Goal: Task Accomplishment & Management: Use online tool/utility

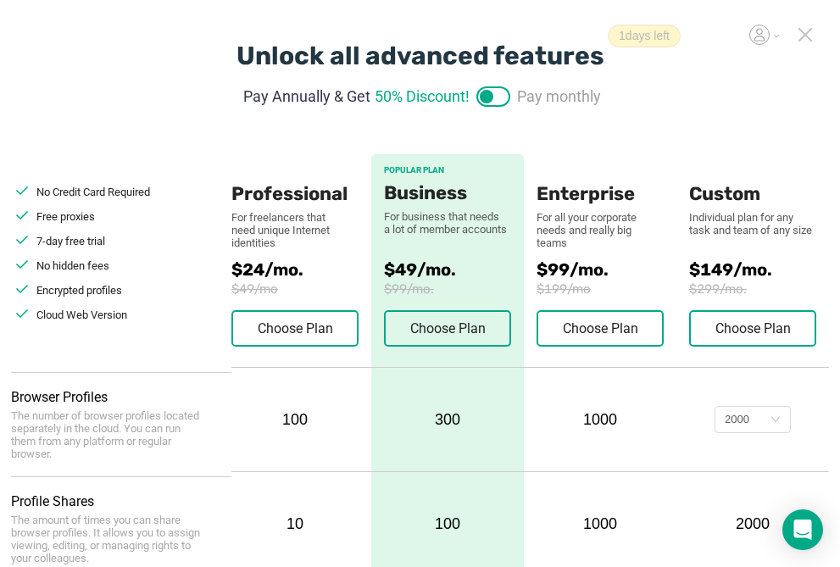
click at [807, 36] on icon at bounding box center [805, 35] width 12 height 12
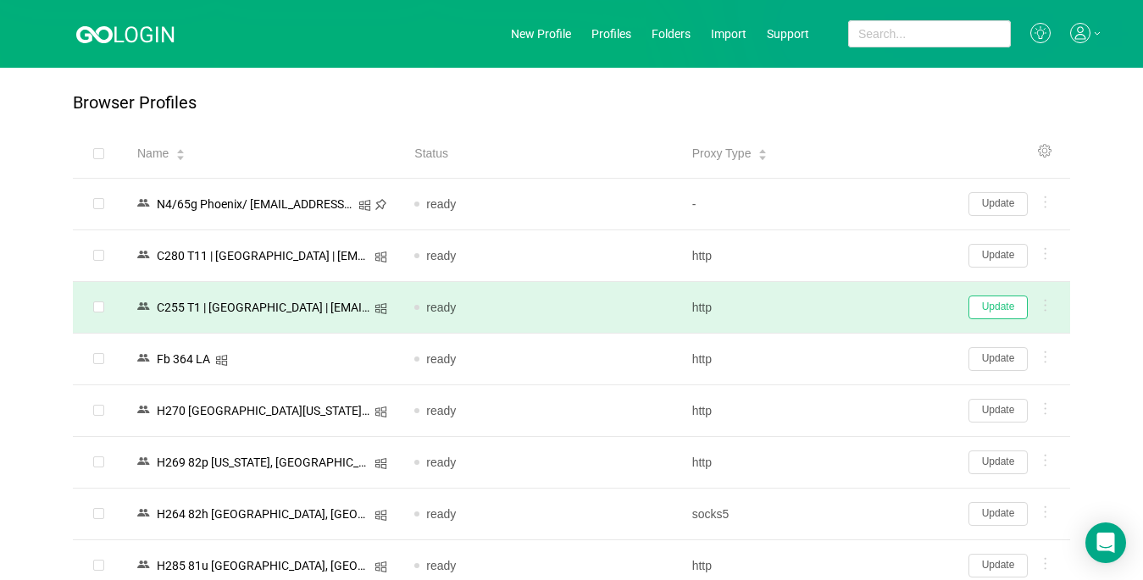
click at [839, 313] on button "Update" at bounding box center [997, 308] width 59 height 24
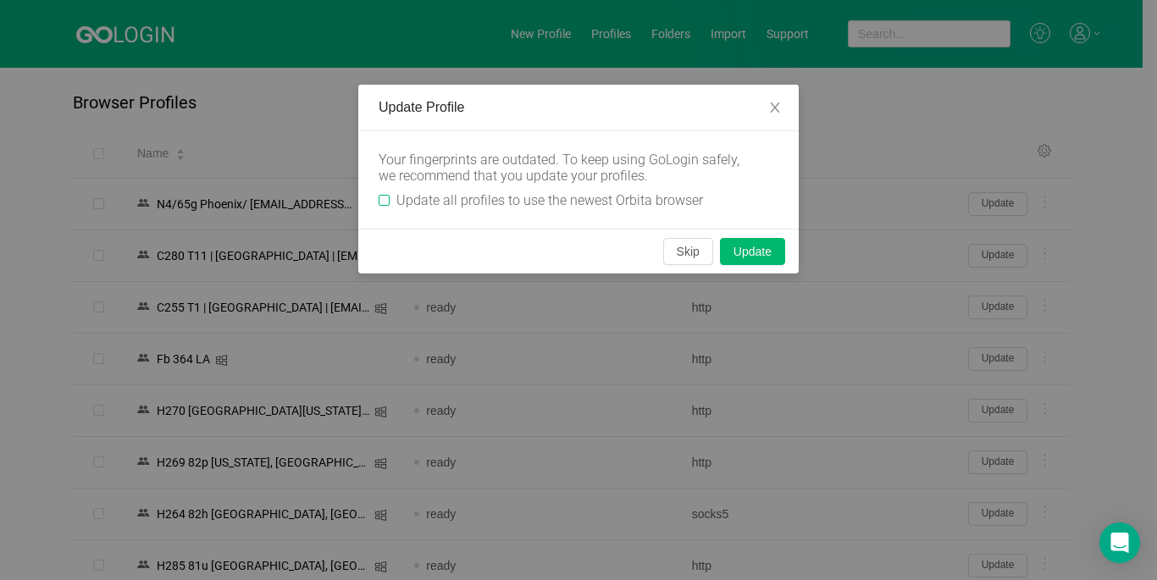
click at [392, 199] on span "Update all profiles to use the newest Orbita browser" at bounding box center [550, 200] width 320 height 16
click at [390, 199] on input "Update all profiles to use the newest Orbita browser" at bounding box center [384, 200] width 11 height 11
checkbox input "true"
click at [682, 251] on button "Skip" at bounding box center [688, 251] width 50 height 27
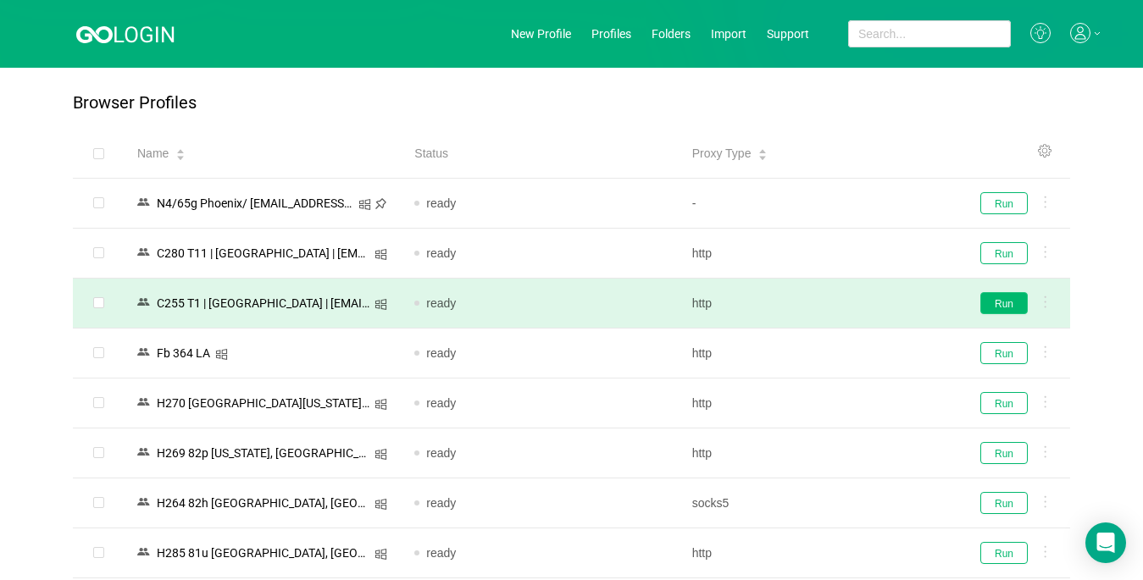
click at [839, 308] on button "Run" at bounding box center [1003, 303] width 47 height 22
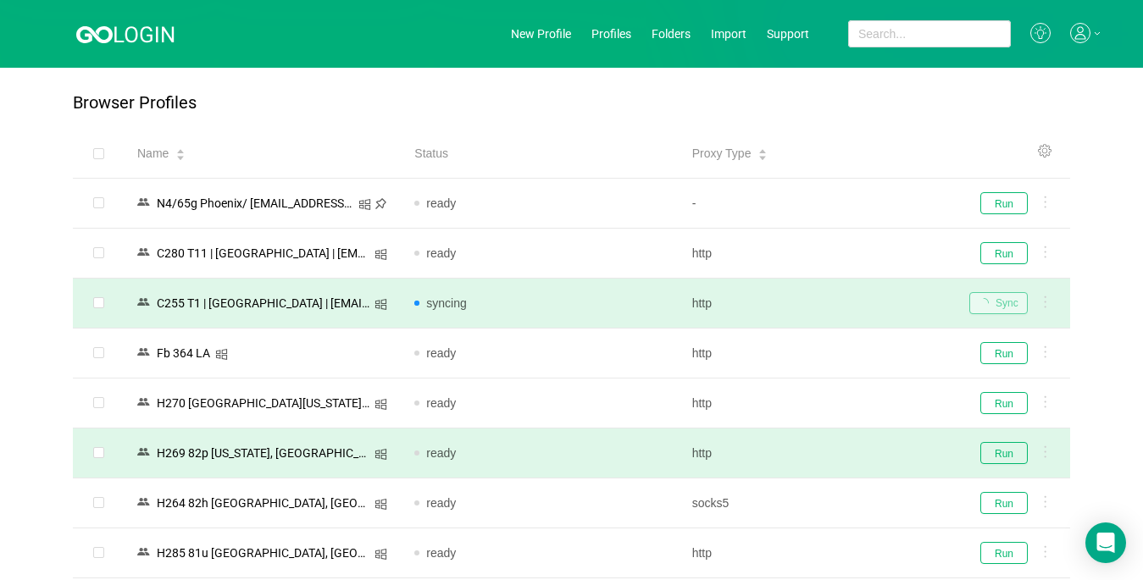
scroll to position [169, 0]
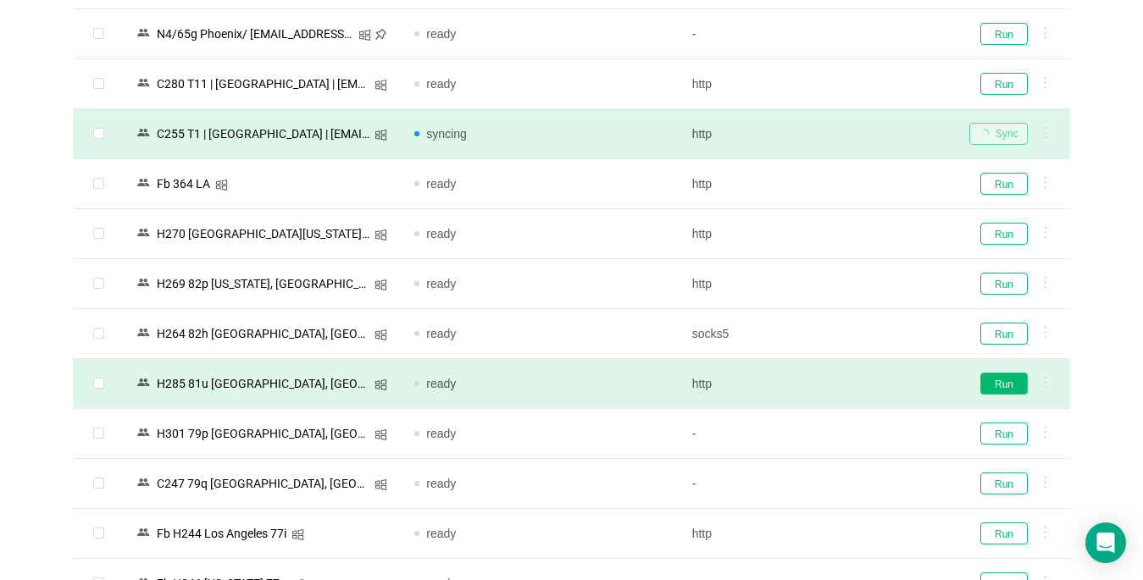
click at [839, 385] on button "Run" at bounding box center [1003, 384] width 47 height 22
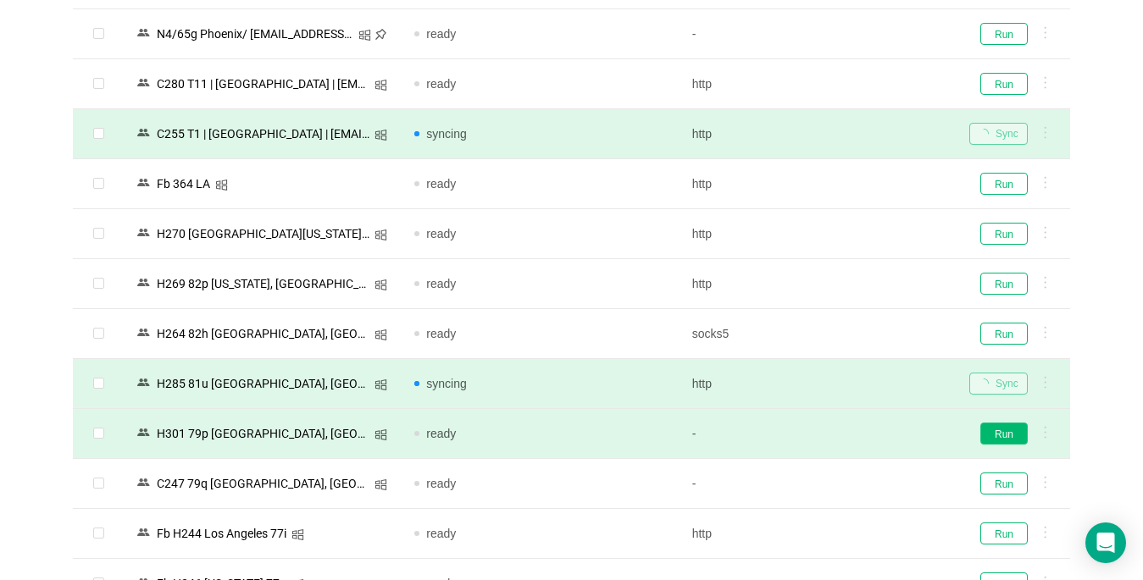
click at [839, 435] on button "Run" at bounding box center [1003, 434] width 47 height 22
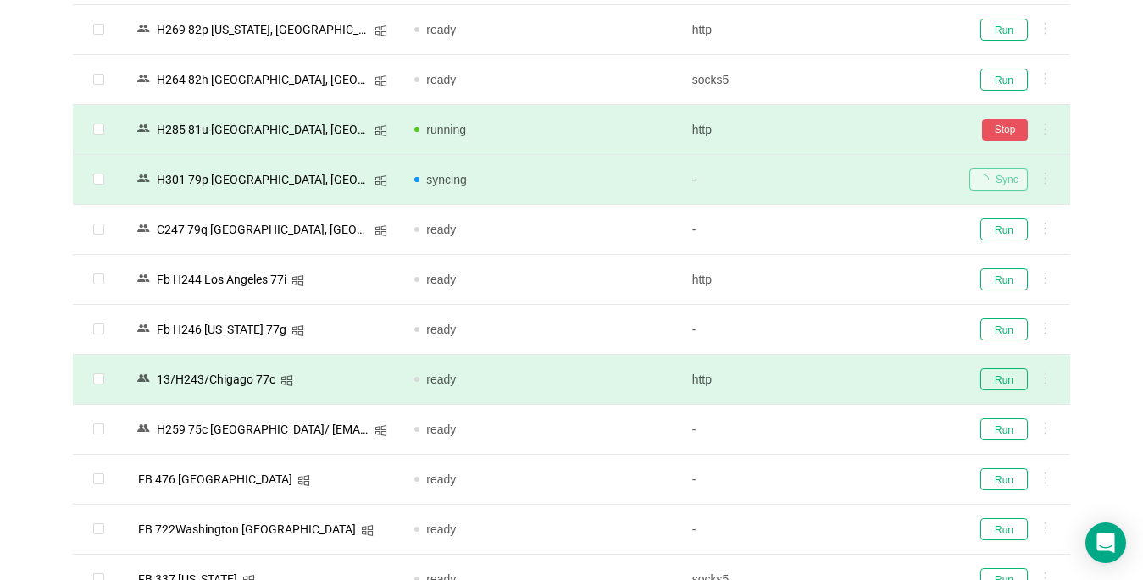
scroll to position [508, 0]
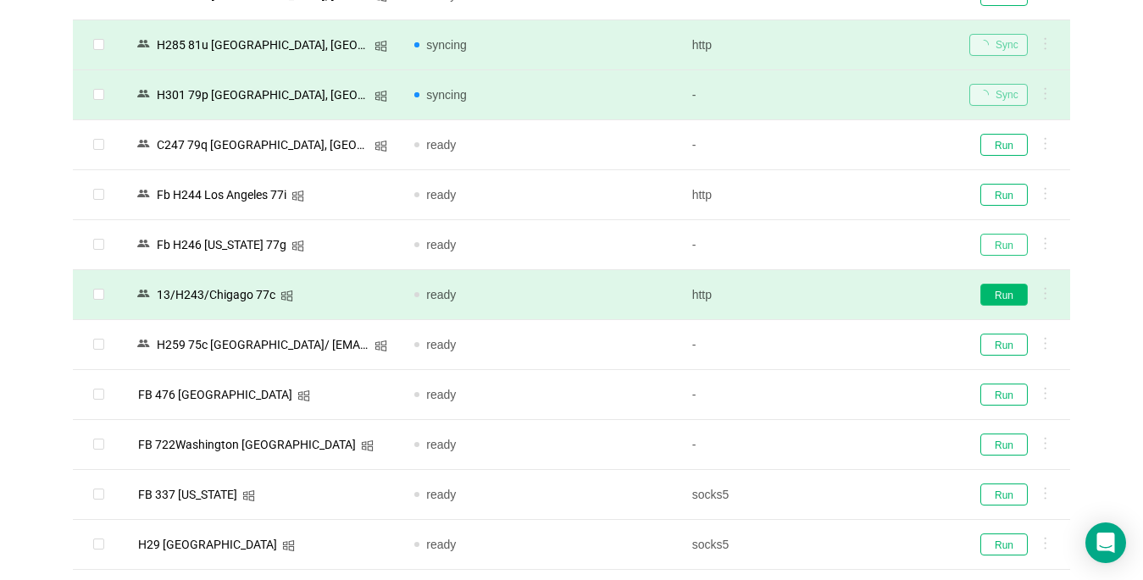
drag, startPoint x: 1009, startPoint y: 248, endPoint x: 1021, endPoint y: 302, distance: 55.5
click at [839, 249] on button "Run" at bounding box center [1003, 245] width 47 height 22
click at [839, 302] on button "Run" at bounding box center [1003, 295] width 47 height 22
click at [839, 288] on div "Sync" at bounding box center [1012, 295] width 87 height 22
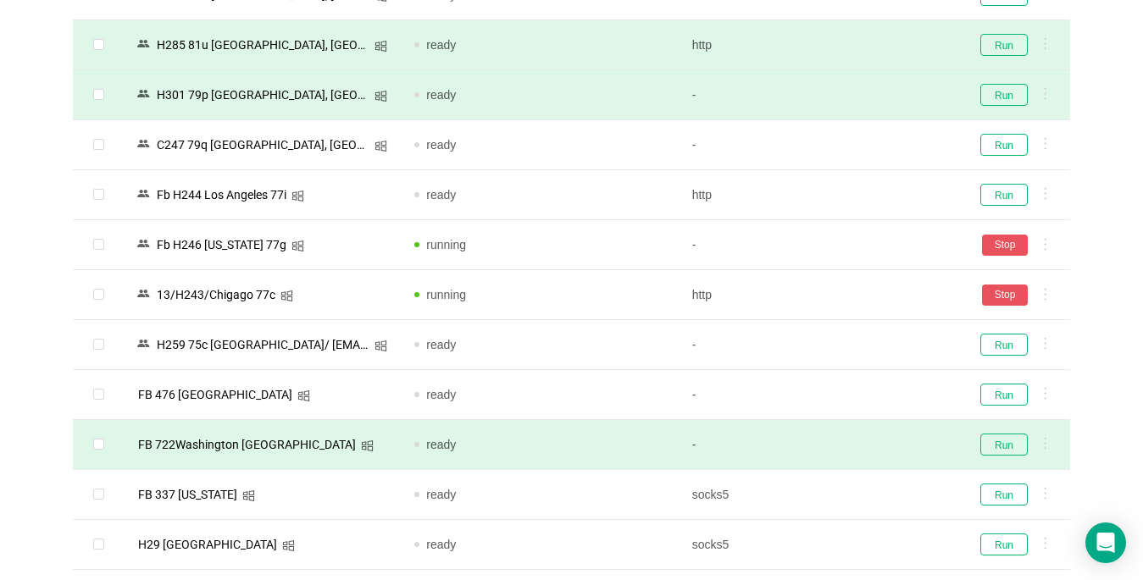
scroll to position [678, 0]
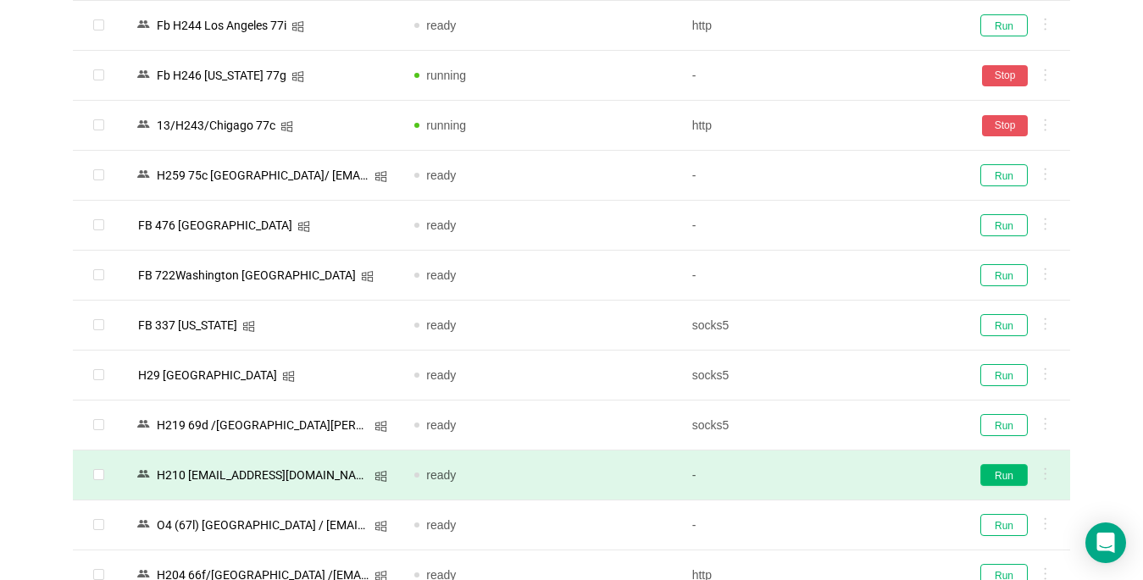
click at [839, 469] on button "Run" at bounding box center [1003, 475] width 47 height 22
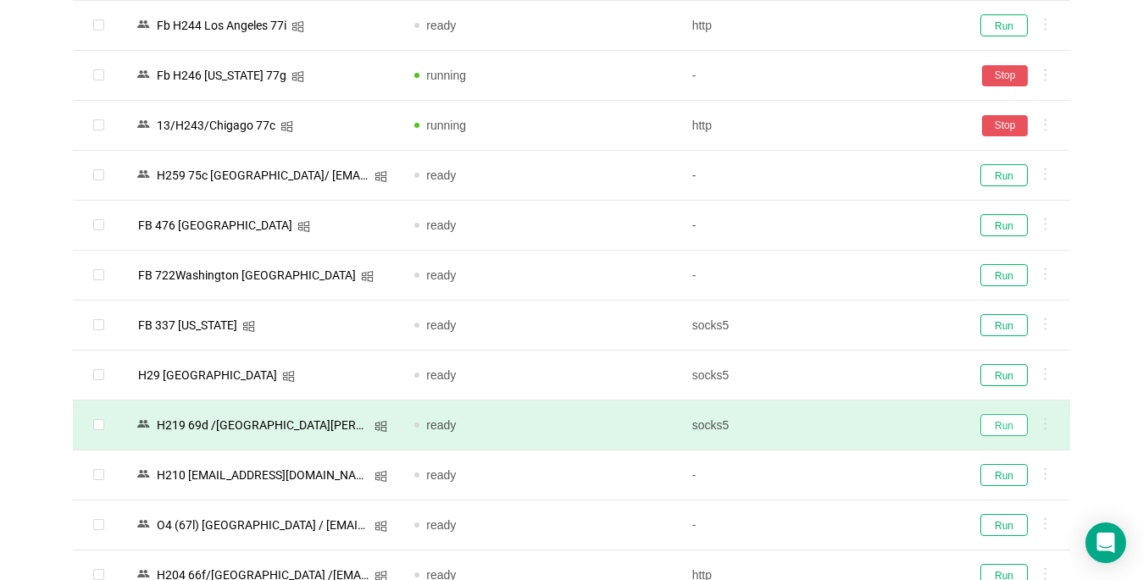
click at [839, 421] on button "Run" at bounding box center [1003, 425] width 47 height 22
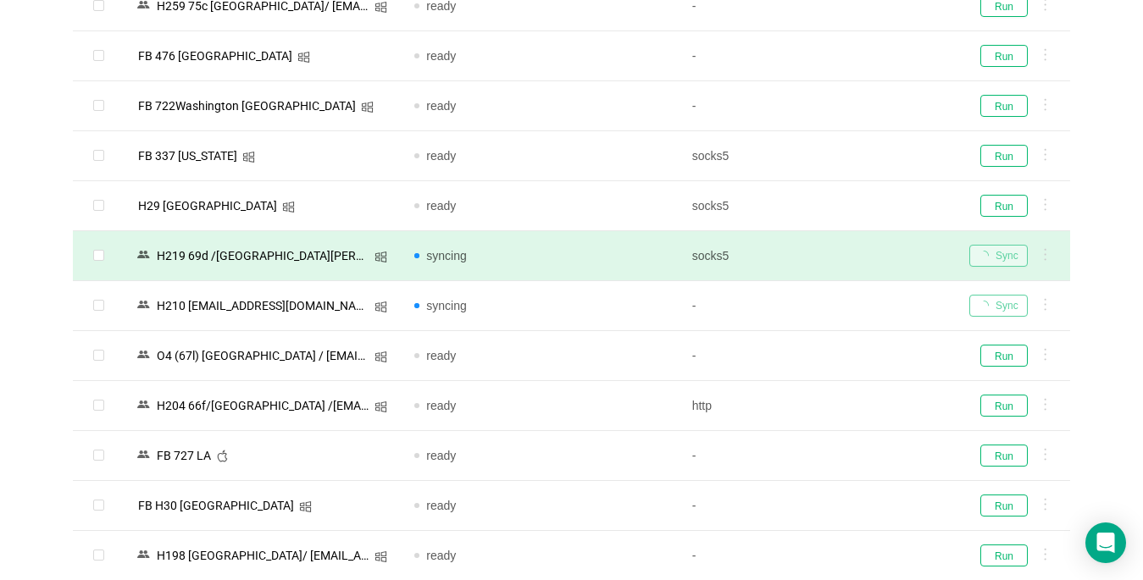
scroll to position [932, 0]
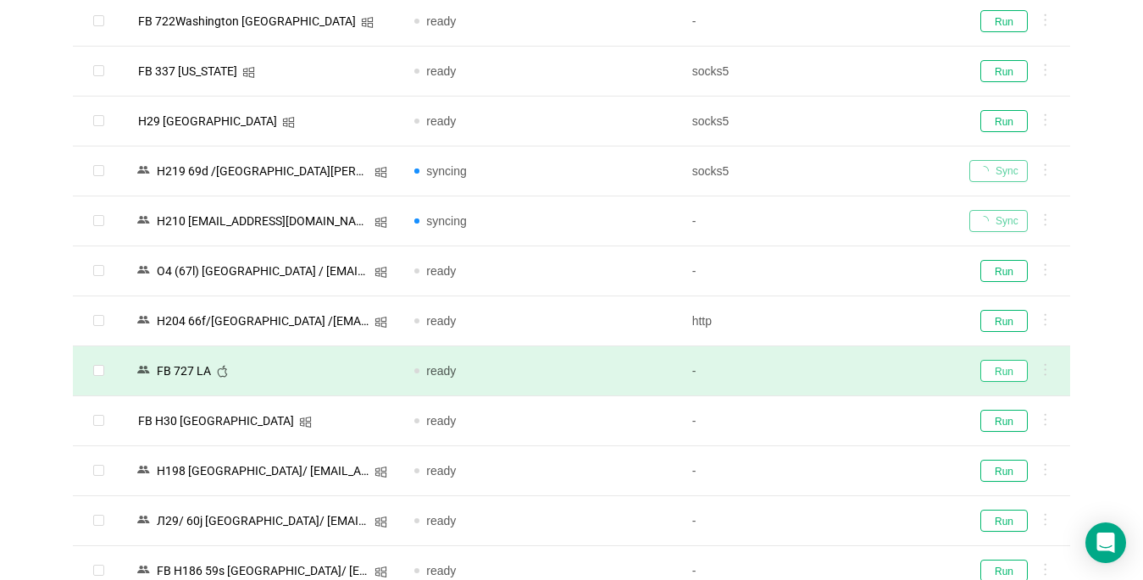
click at [839, 373] on button "Run" at bounding box center [1003, 371] width 47 height 22
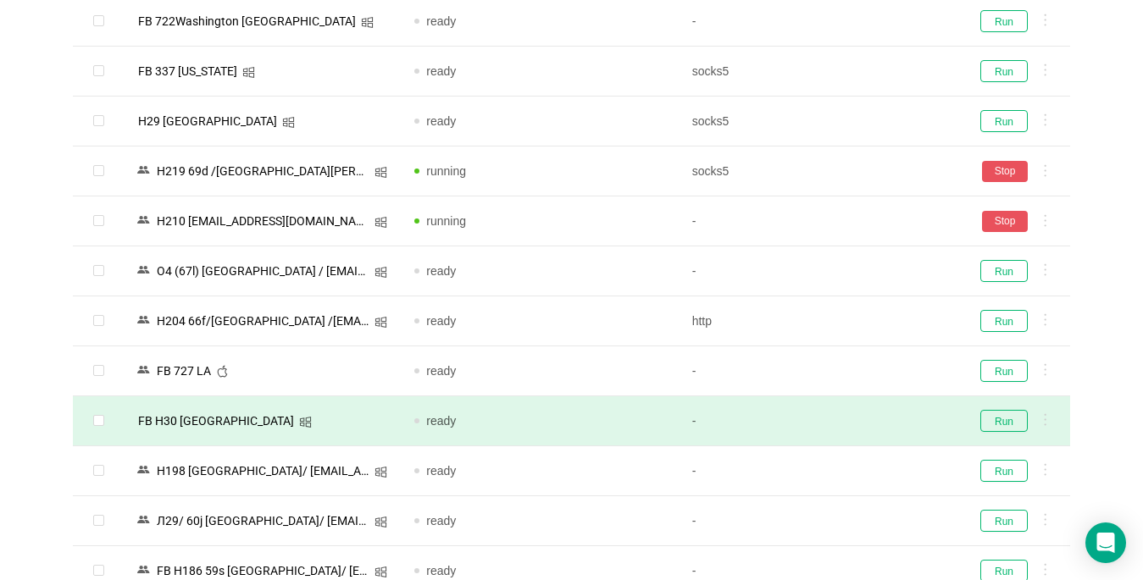
scroll to position [1186, 0]
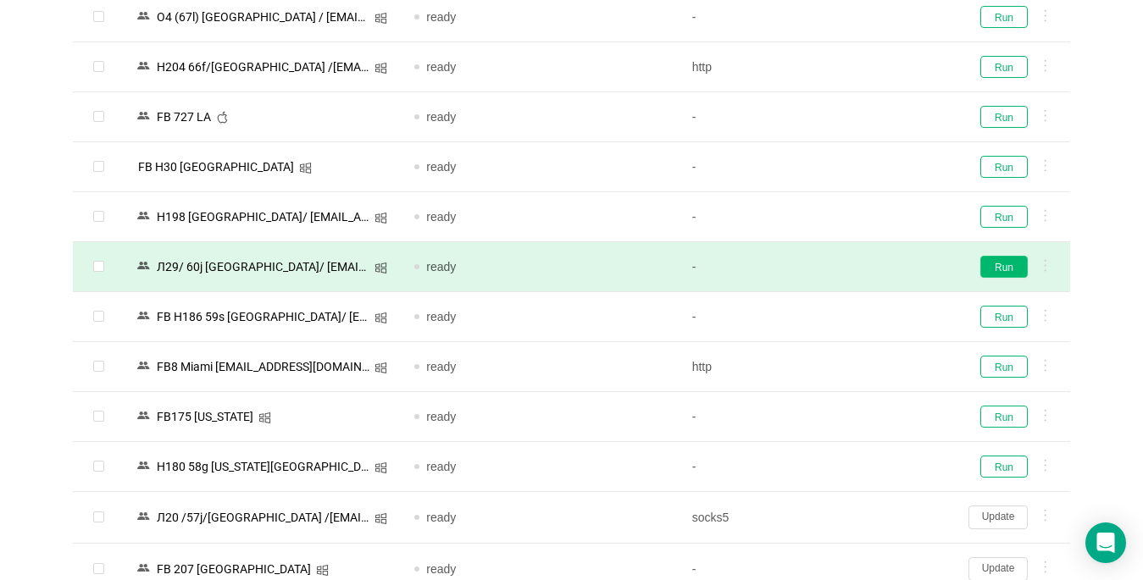
click at [839, 269] on button "Run" at bounding box center [1003, 267] width 47 height 22
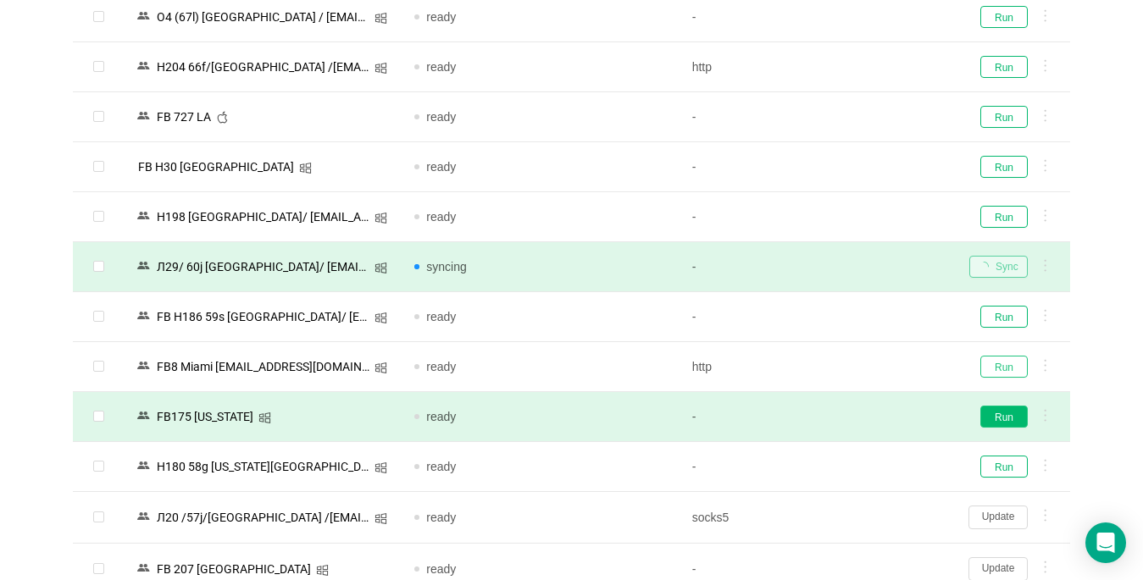
drag, startPoint x: 998, startPoint y: 374, endPoint x: 1016, endPoint y: 417, distance: 46.7
click at [839, 373] on button "Run" at bounding box center [1003, 367] width 47 height 22
click at [839, 416] on button "Run" at bounding box center [1003, 417] width 47 height 22
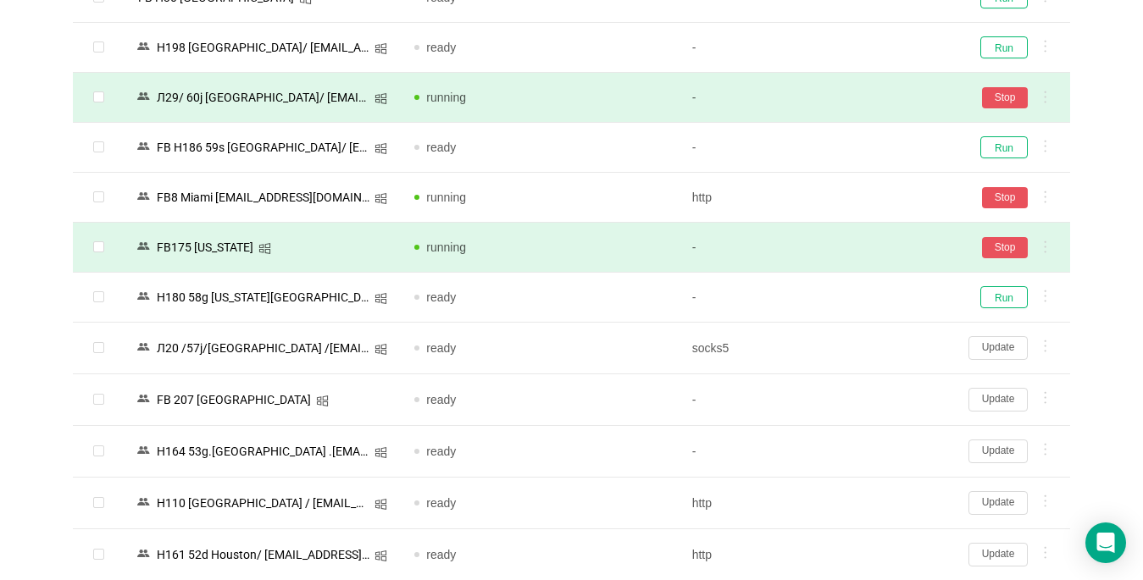
scroll to position [1440, 0]
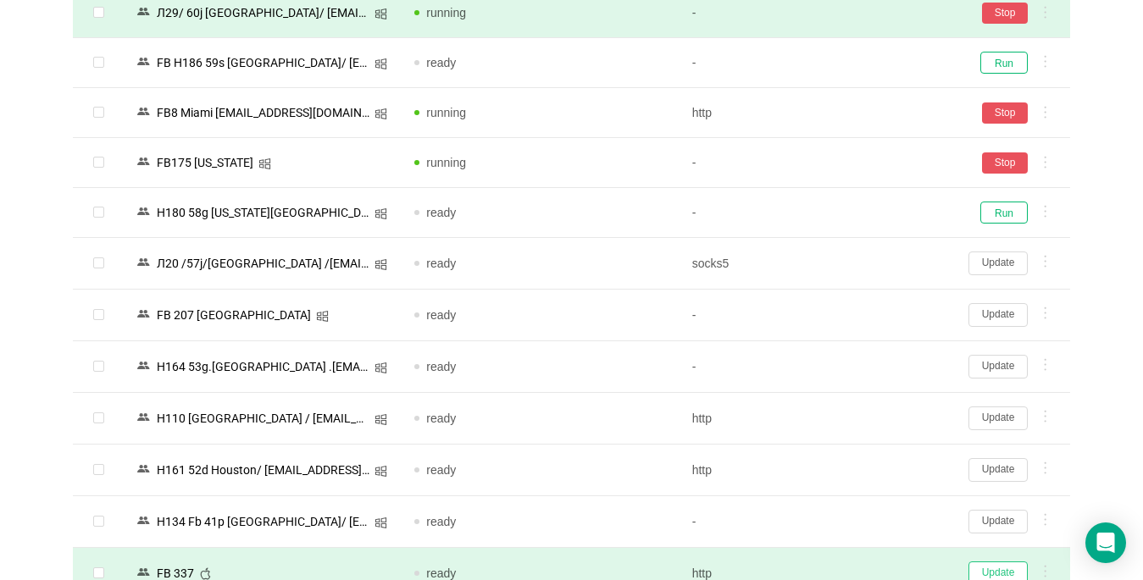
click at [839, 566] on button "Update" at bounding box center [997, 574] width 59 height 24
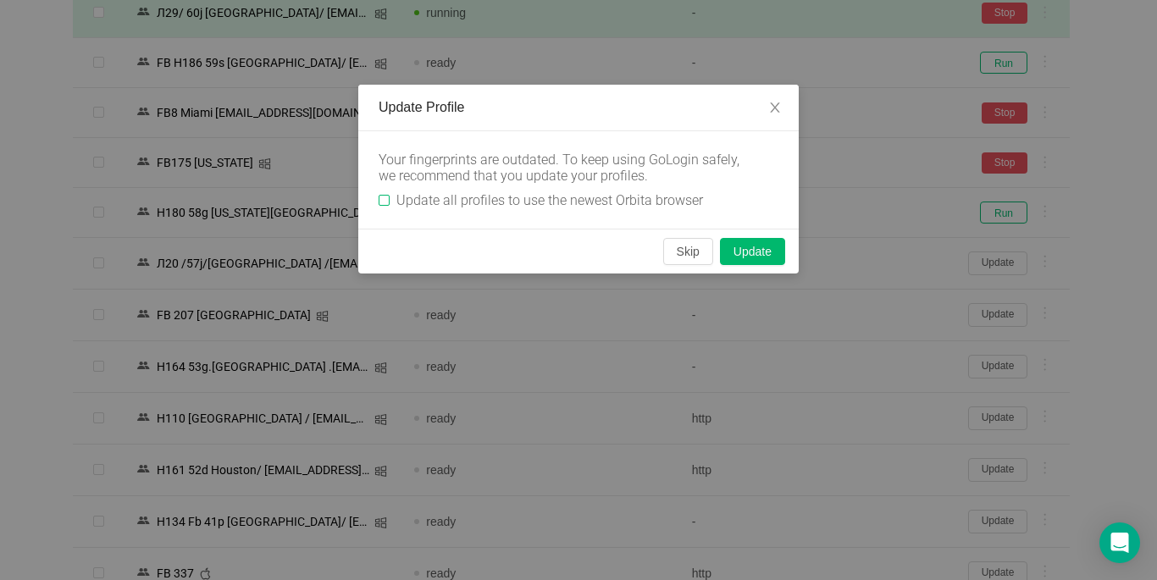
click at [388, 197] on input "Update all profiles to use the newest Orbita browser" at bounding box center [384, 200] width 11 height 11
checkbox input "true"
click at [689, 254] on button "Skip" at bounding box center [688, 251] width 50 height 27
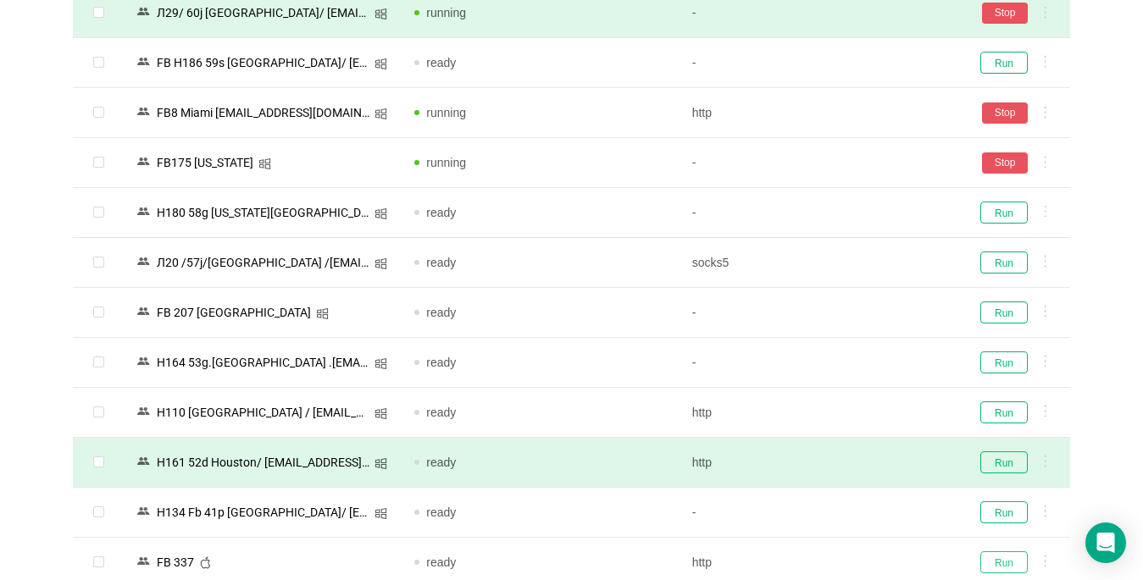
click at [839, 561] on button "Run" at bounding box center [1003, 563] width 47 height 22
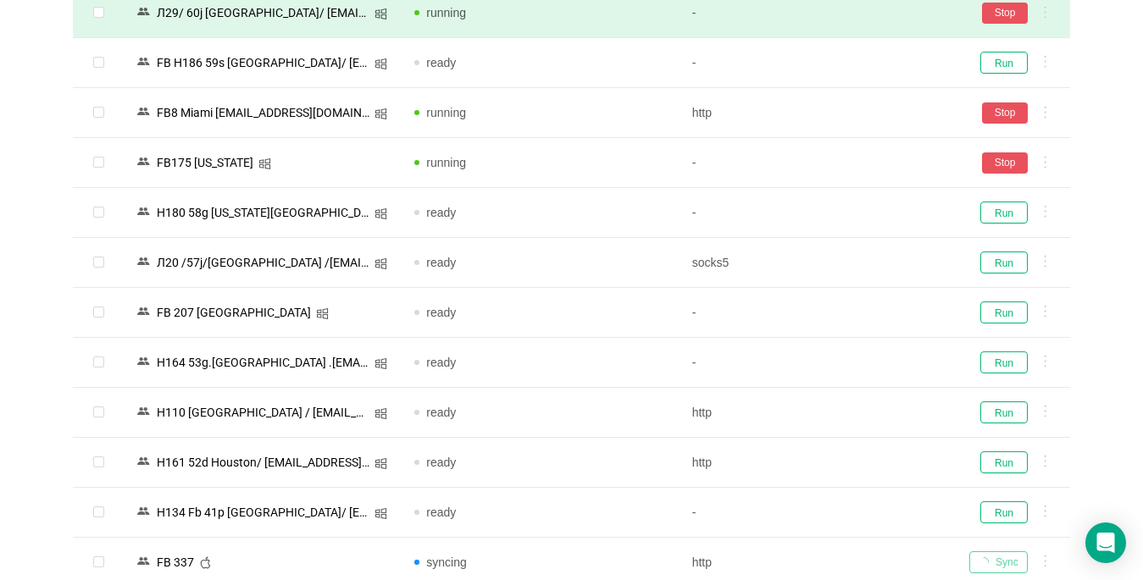
scroll to position [1695, 0]
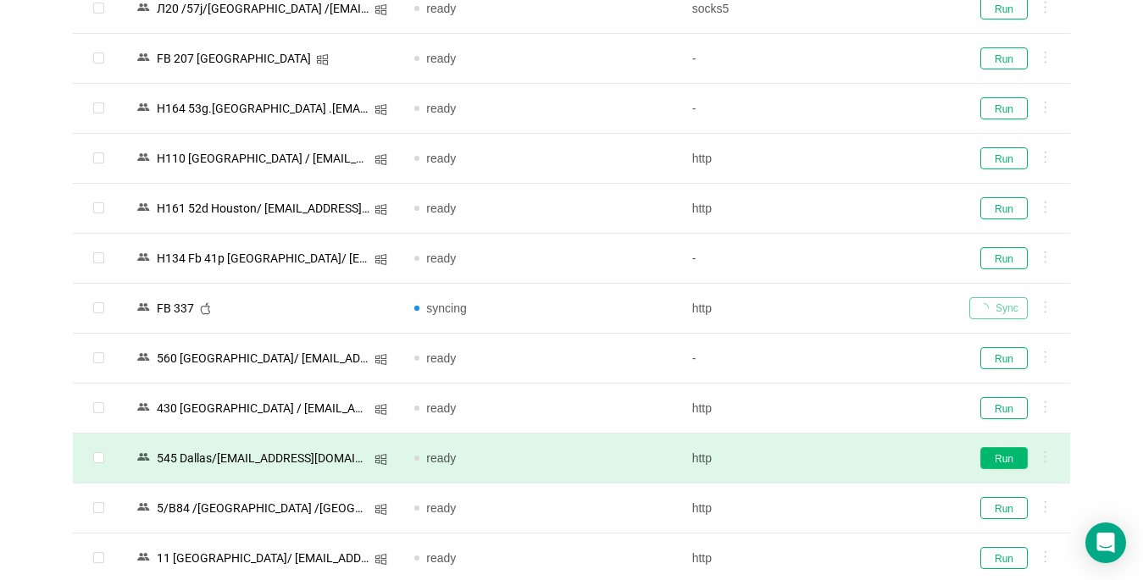
click at [839, 453] on button "Run" at bounding box center [1003, 458] width 47 height 22
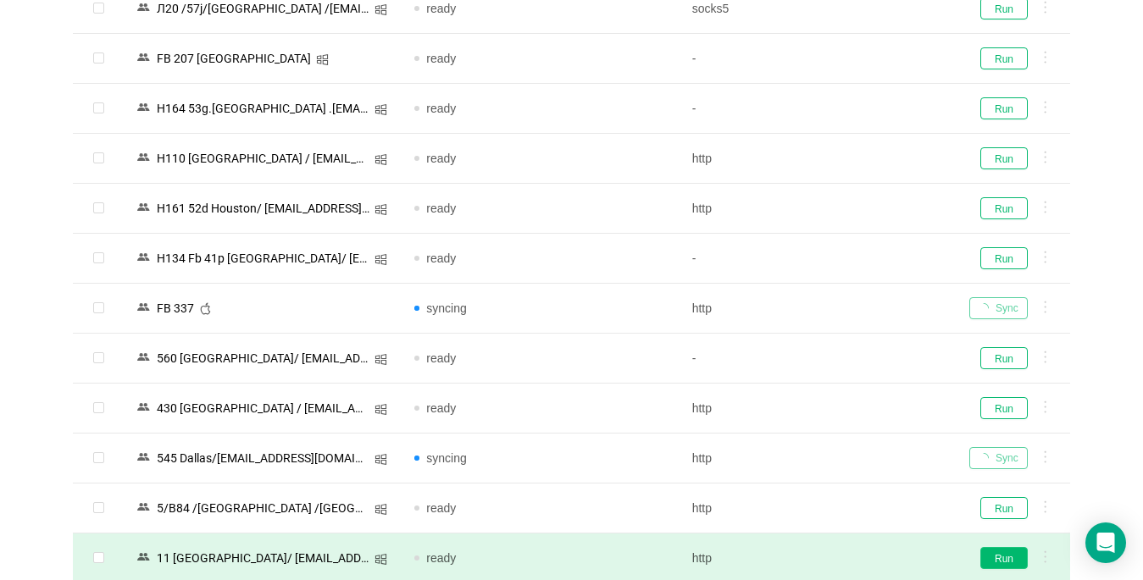
click at [839, 550] on button "Run" at bounding box center [1003, 558] width 47 height 22
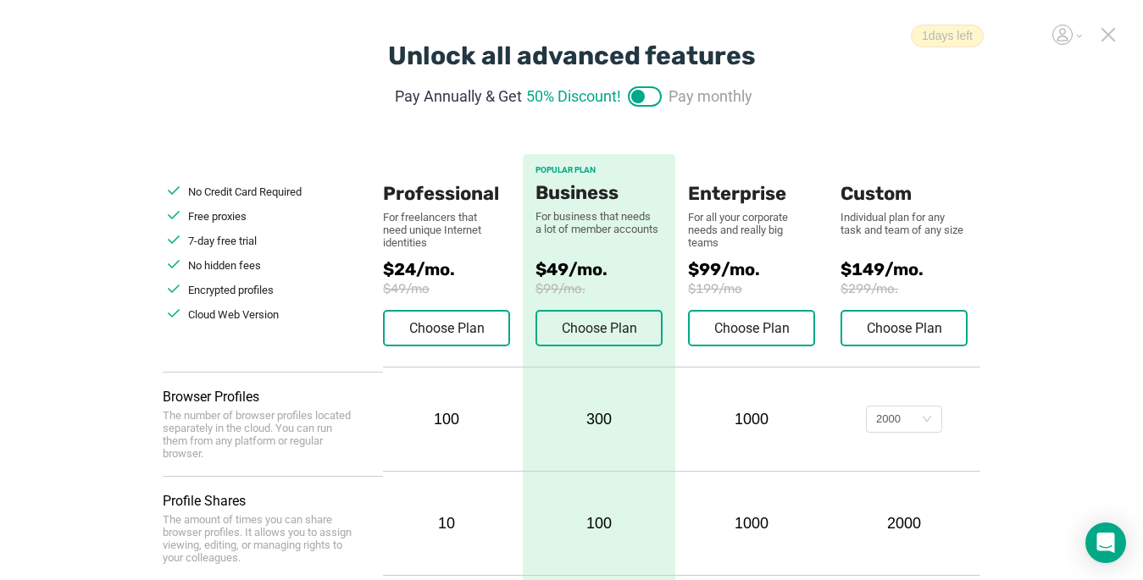
click at [1107, 33] on icon at bounding box center [1108, 34] width 15 height 15
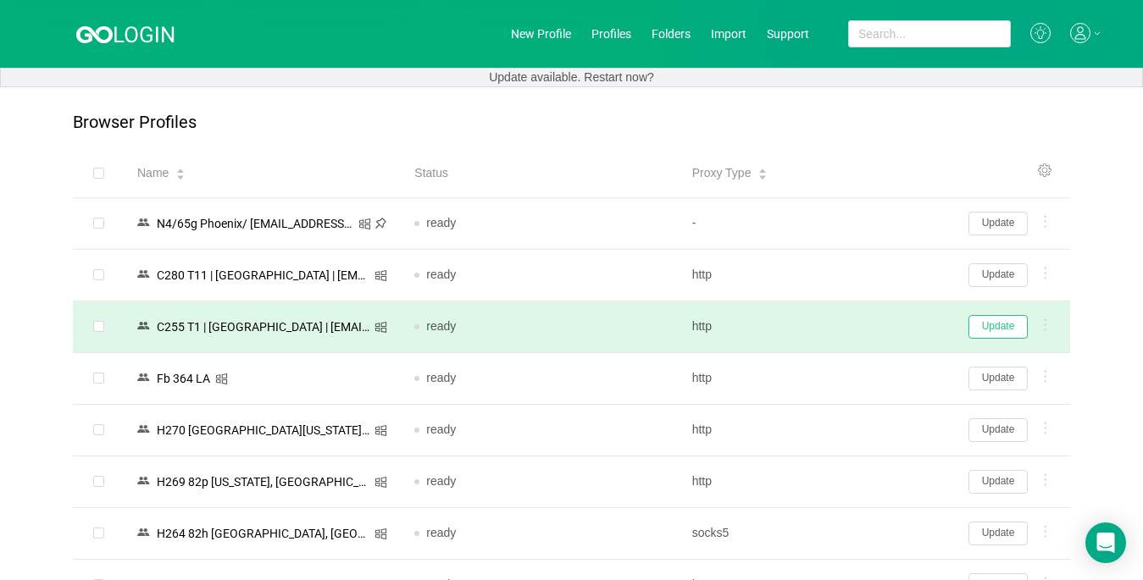
click at [992, 322] on button "Update" at bounding box center [997, 327] width 59 height 24
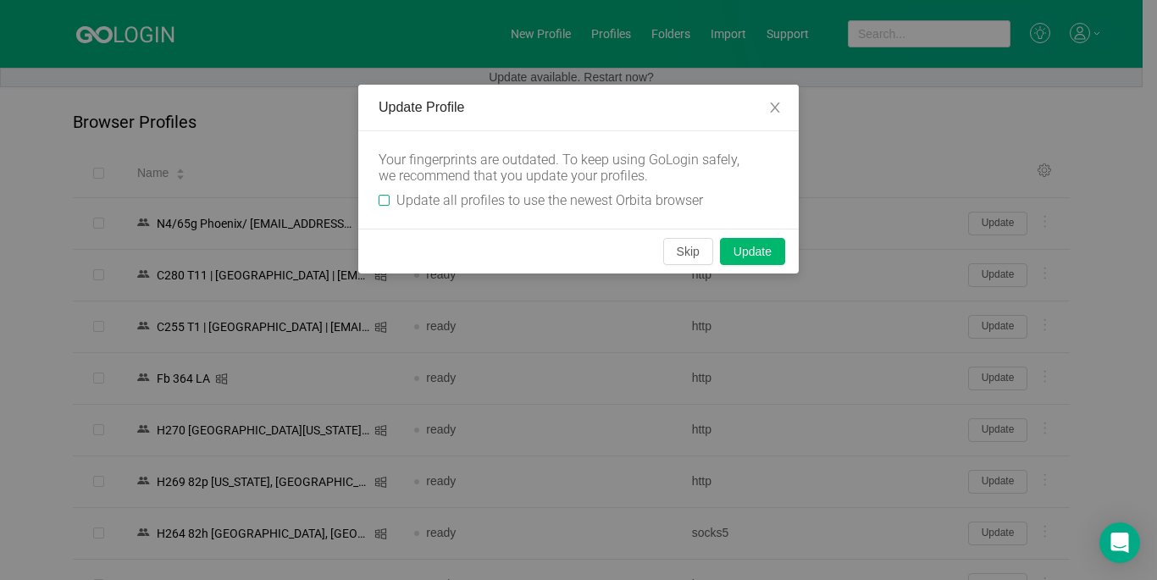
click at [382, 198] on input "Update all profiles to use the newest Orbita browser" at bounding box center [384, 200] width 11 height 11
checkbox input "true"
click at [688, 251] on button "Skip" at bounding box center [688, 251] width 50 height 27
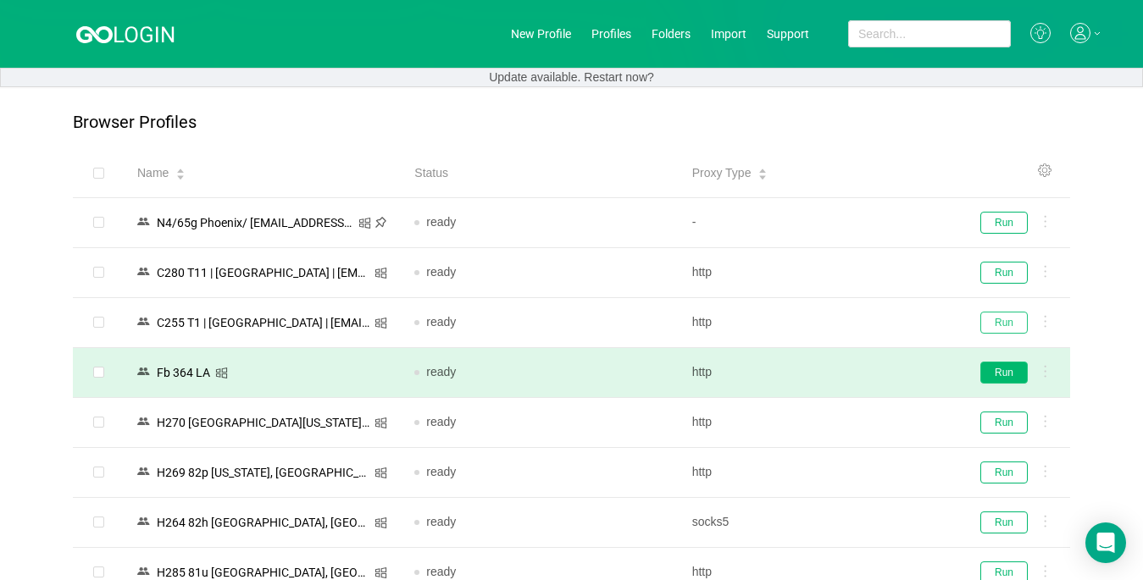
drag, startPoint x: 1021, startPoint y: 319, endPoint x: 997, endPoint y: 380, distance: 65.5
click at [1021, 319] on button "Run" at bounding box center [1003, 323] width 47 height 22
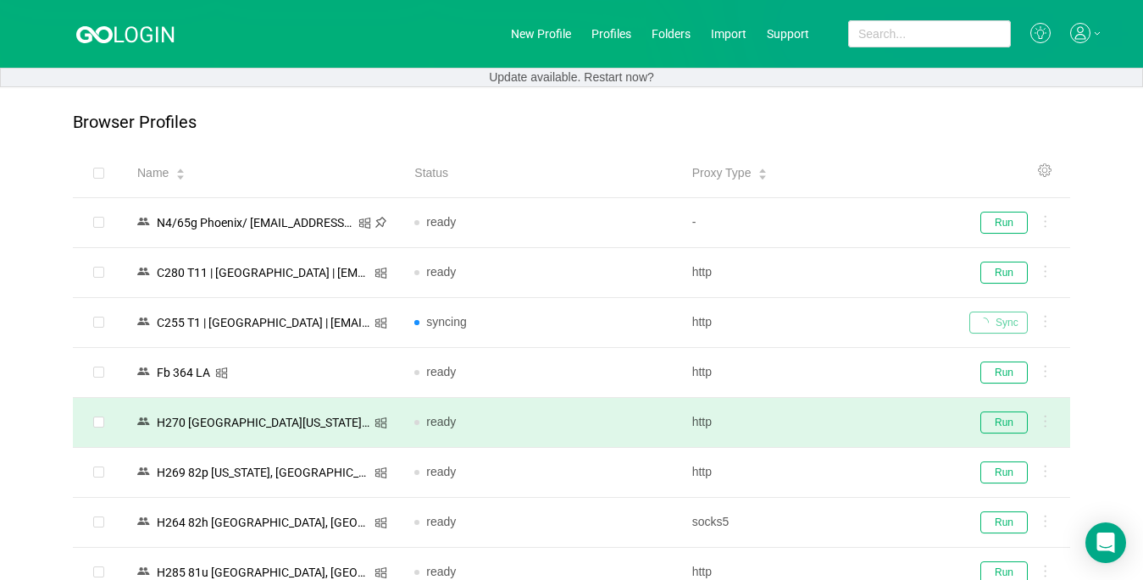
scroll to position [339, 0]
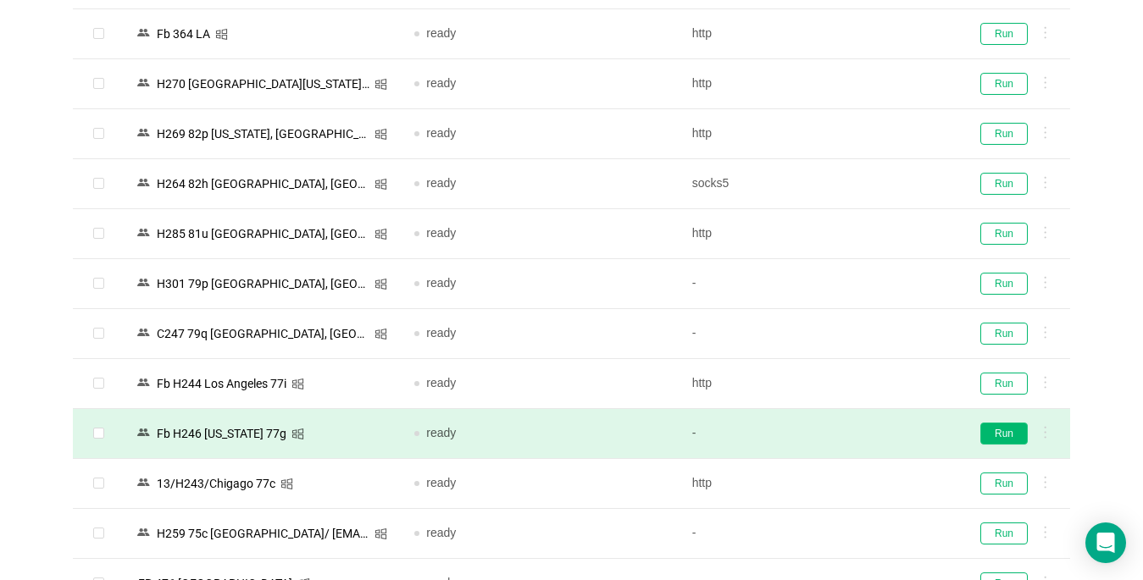
click at [1007, 433] on button "Run" at bounding box center [1003, 434] width 47 height 22
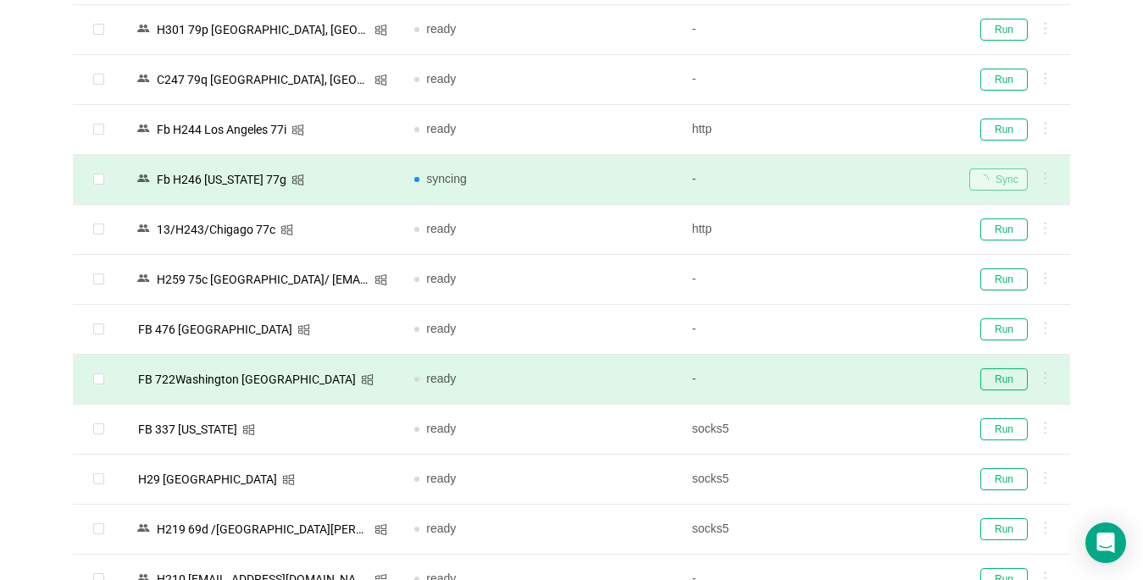
scroll to position [763, 0]
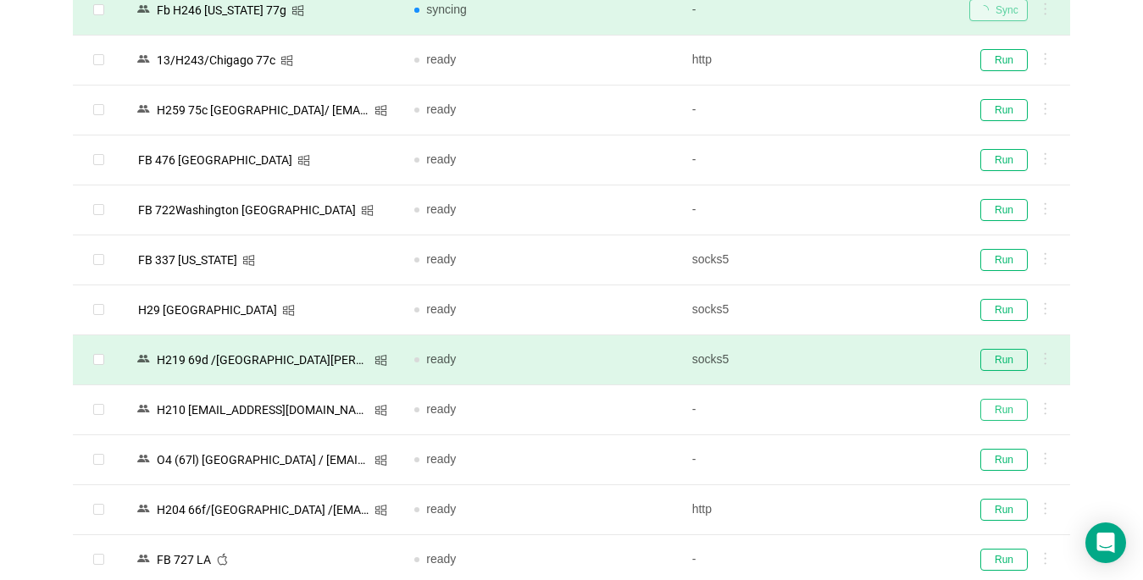
click at [1017, 407] on button "Run" at bounding box center [1003, 410] width 47 height 22
click at [1003, 355] on button "Run" at bounding box center [1003, 360] width 47 height 22
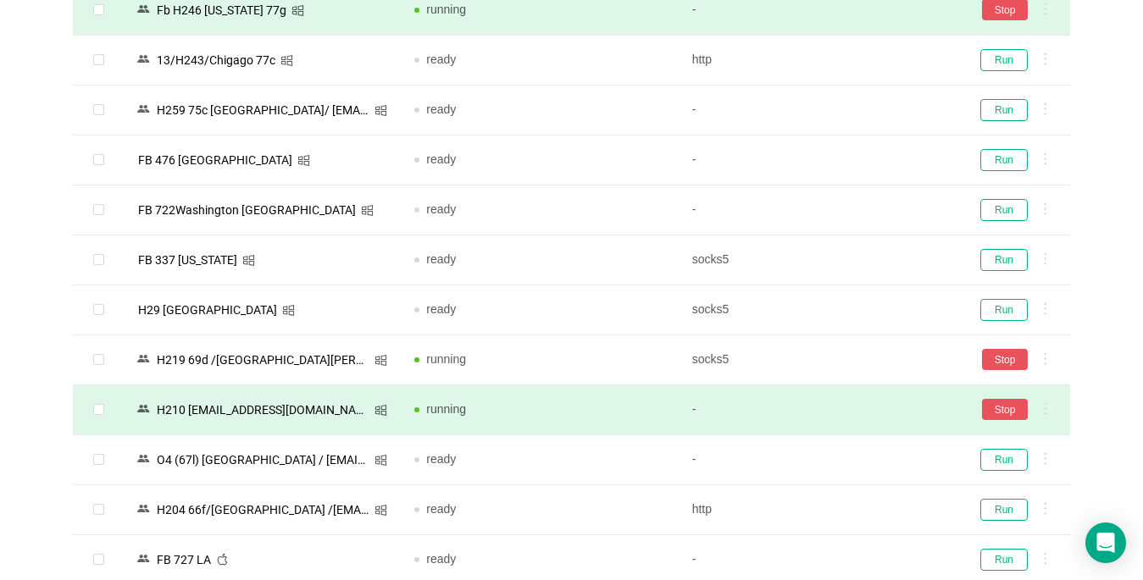
scroll to position [1017, 0]
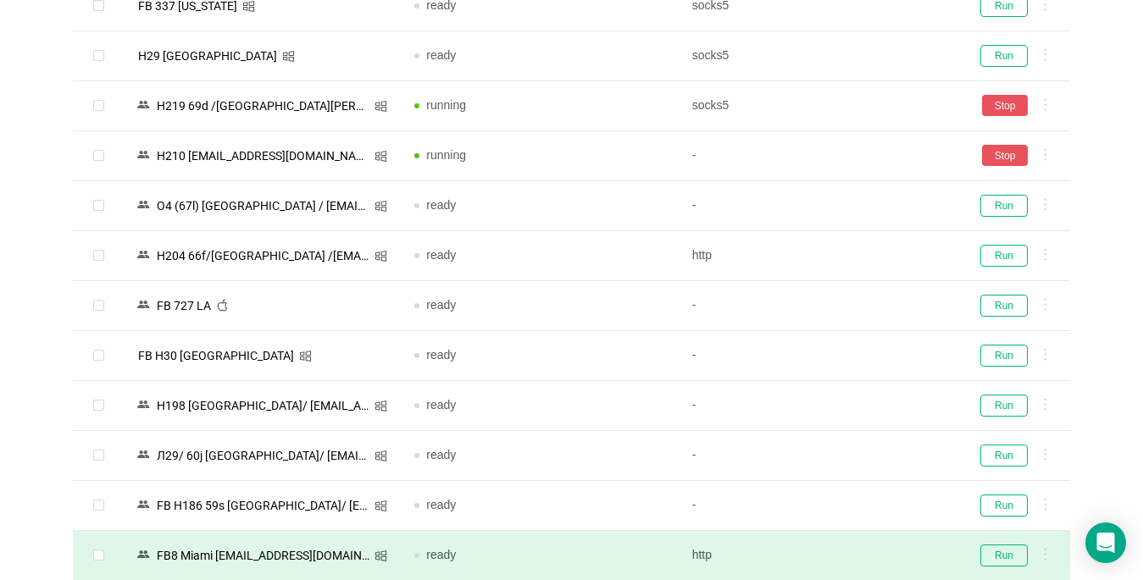
click at [1001, 291] on td "Run" at bounding box center [1013, 306] width 114 height 50
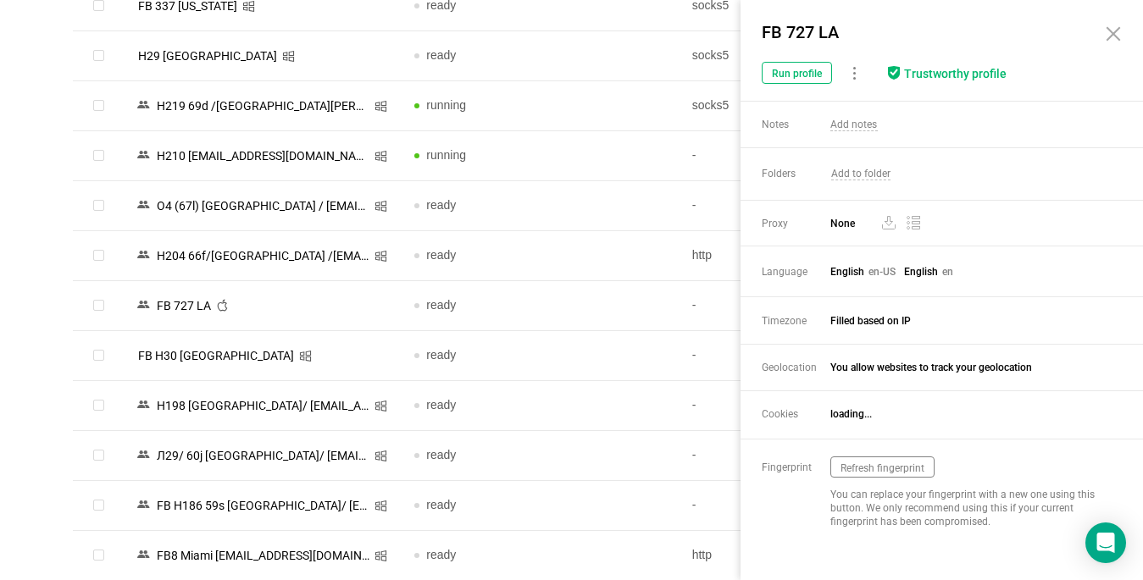
click at [1000, 545] on button "Run" at bounding box center [1003, 556] width 47 height 22
click at [993, 441] on div "Fingerprint Refresh fingerprint Fingerprint refreshed! You can replace your fin…" at bounding box center [941, 457] width 402 height 35
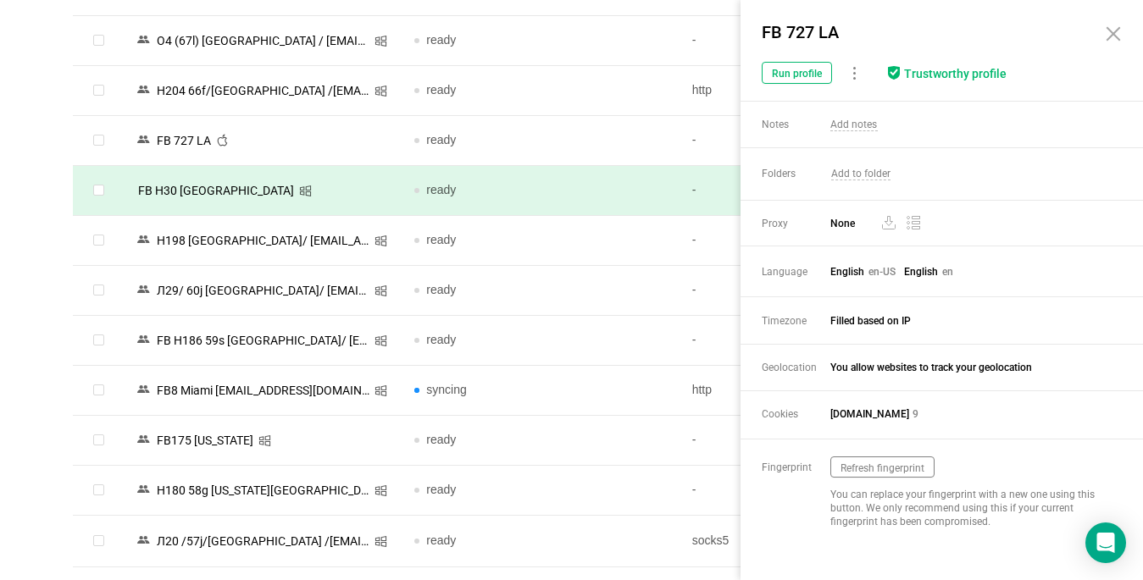
click at [42, 309] on div "Browser Profiles Share Profiles Add to Folder Clone New Fingerprint Export Dele…" at bounding box center [571, 518] width 1143 height 3227
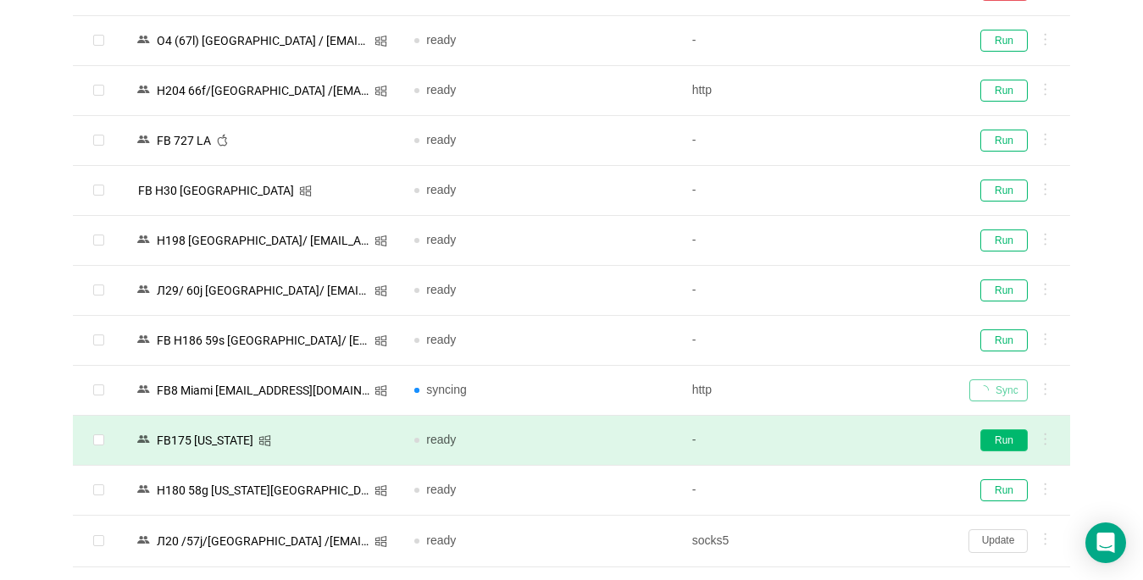
click at [1007, 447] on button "Run" at bounding box center [1003, 441] width 47 height 22
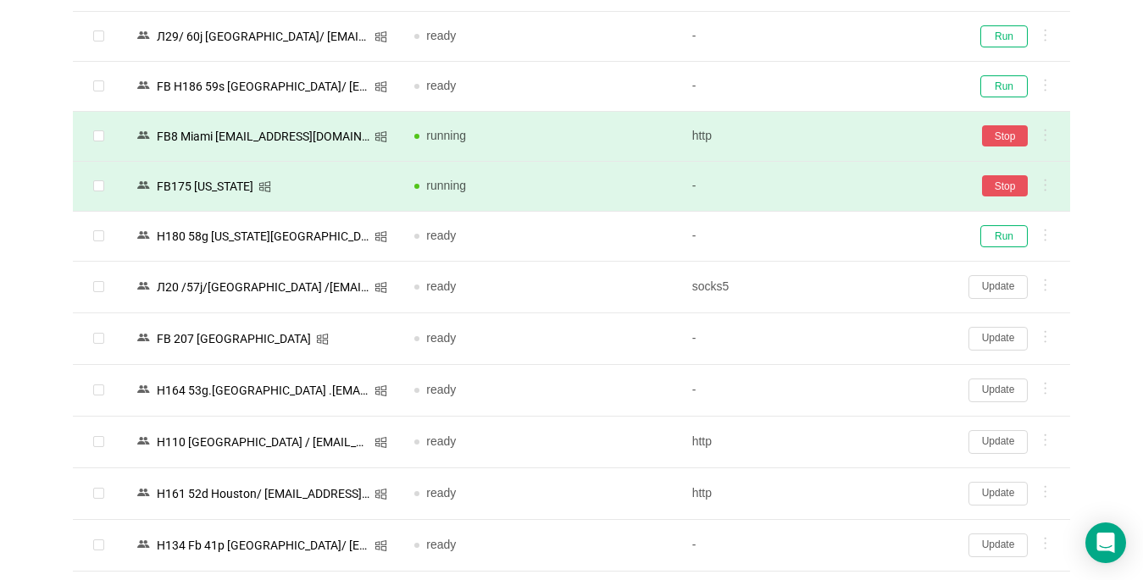
scroll to position [1521, 0]
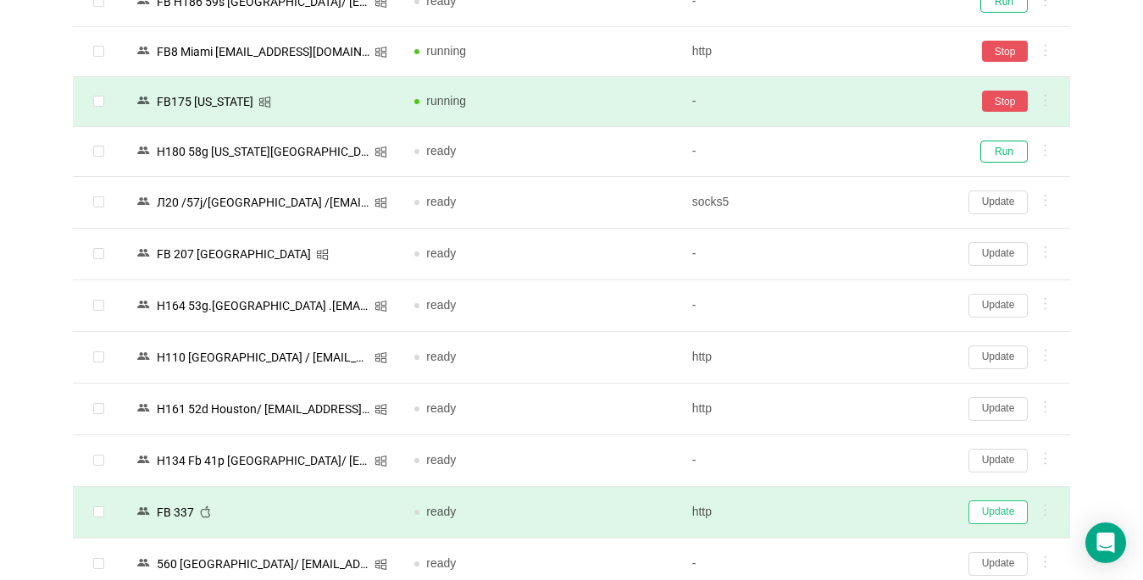
click at [994, 508] on button "Update" at bounding box center [997, 513] width 59 height 24
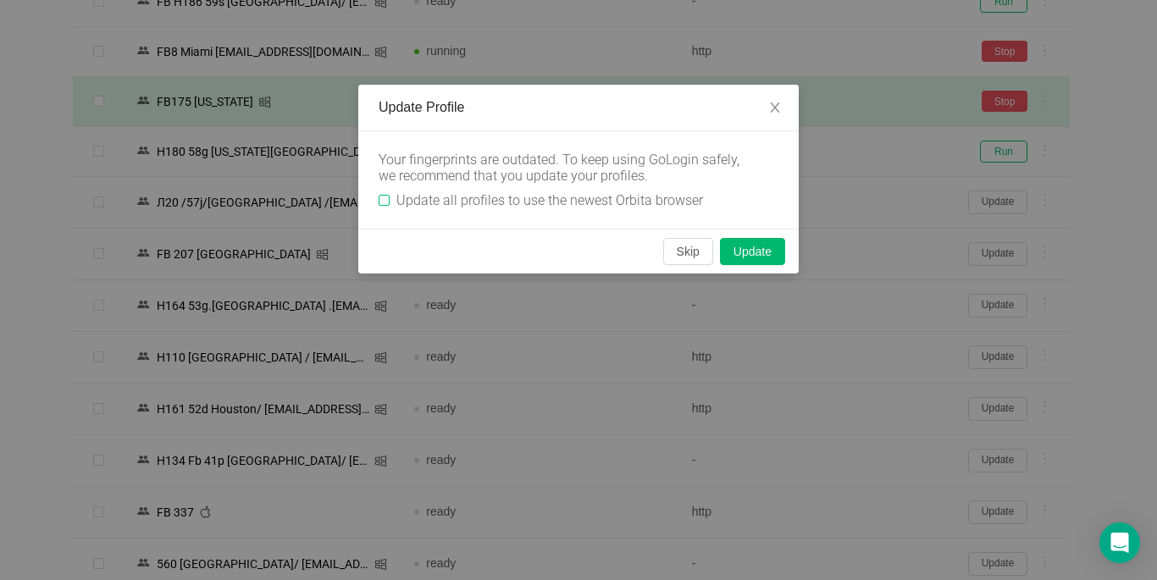
click at [383, 202] on input "Update all profiles to use the newest Orbita browser" at bounding box center [384, 200] width 11 height 11
checkbox input "true"
click at [682, 256] on button "Skip" at bounding box center [688, 251] width 50 height 27
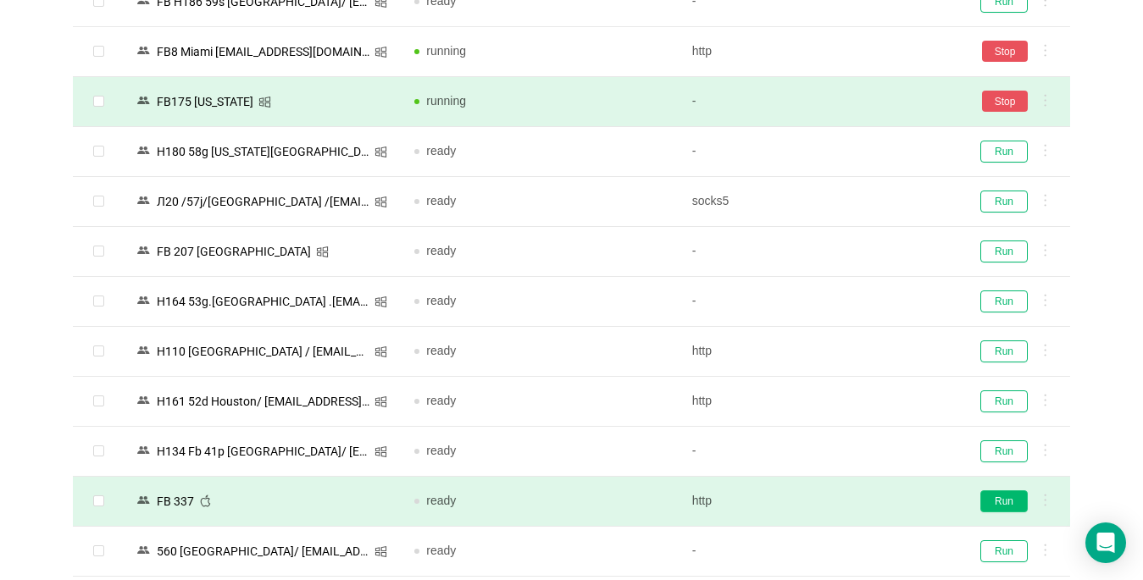
click at [1000, 502] on button "Run" at bounding box center [1003, 502] width 47 height 22
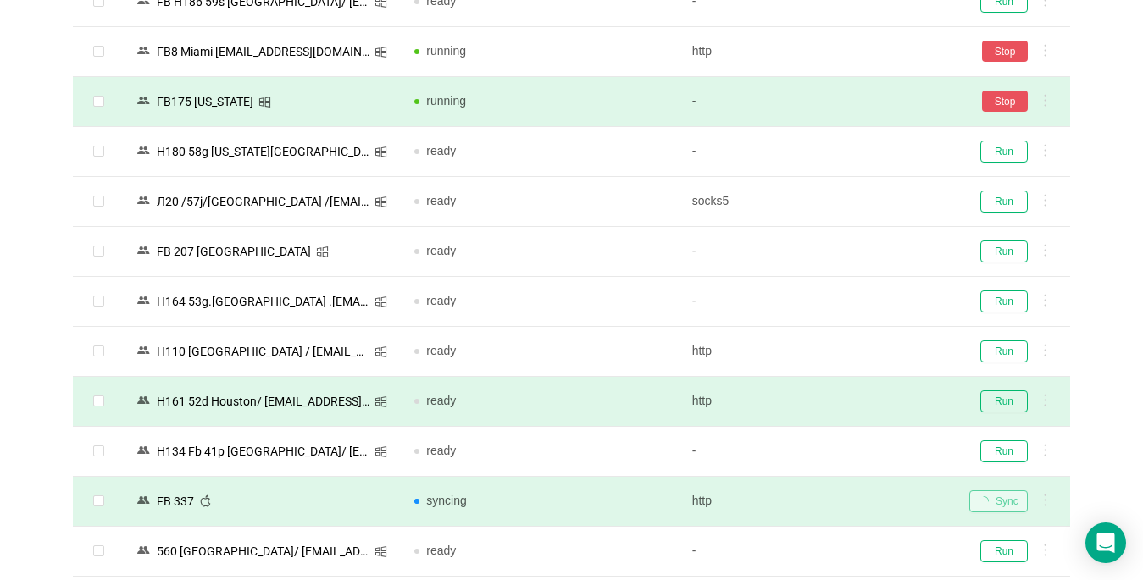
scroll to position [1860, 0]
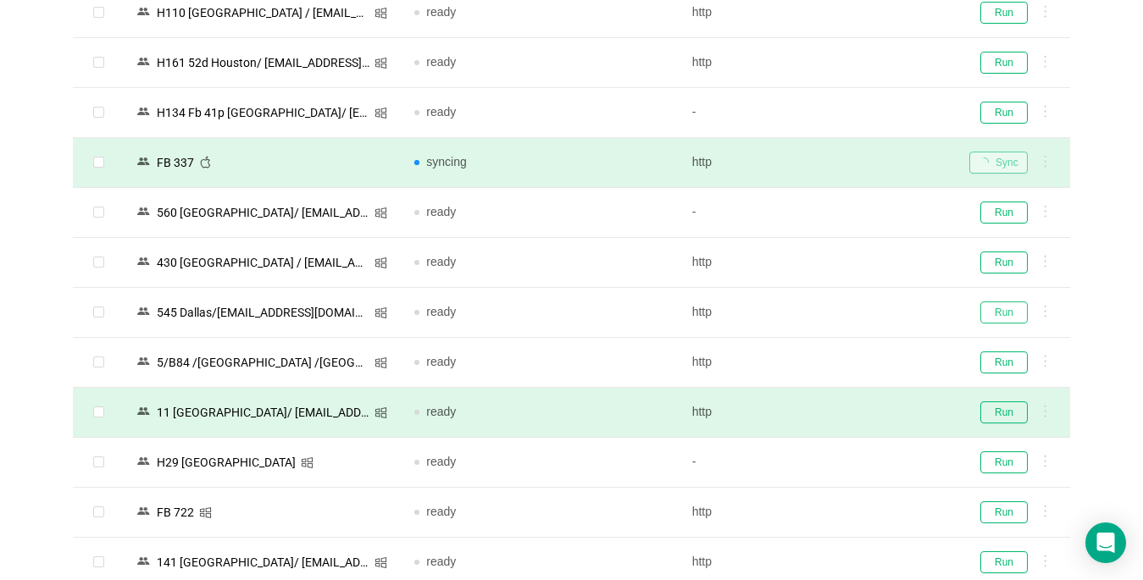
drag, startPoint x: 1006, startPoint y: 317, endPoint x: 995, endPoint y: 412, distance: 95.5
click at [1005, 317] on button "Run" at bounding box center [1003, 313] width 47 height 22
click at [990, 411] on button "Run" at bounding box center [1003, 413] width 47 height 22
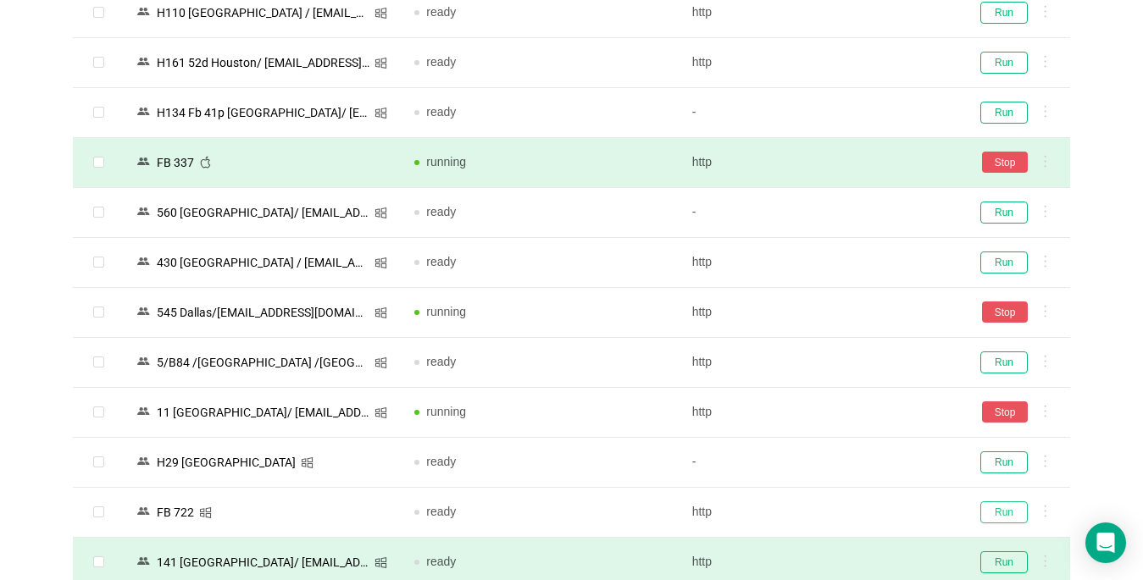
click at [996, 502] on button "Run" at bounding box center [1003, 513] width 47 height 22
click at [1001, 552] on button "Run" at bounding box center [1003, 563] width 47 height 22
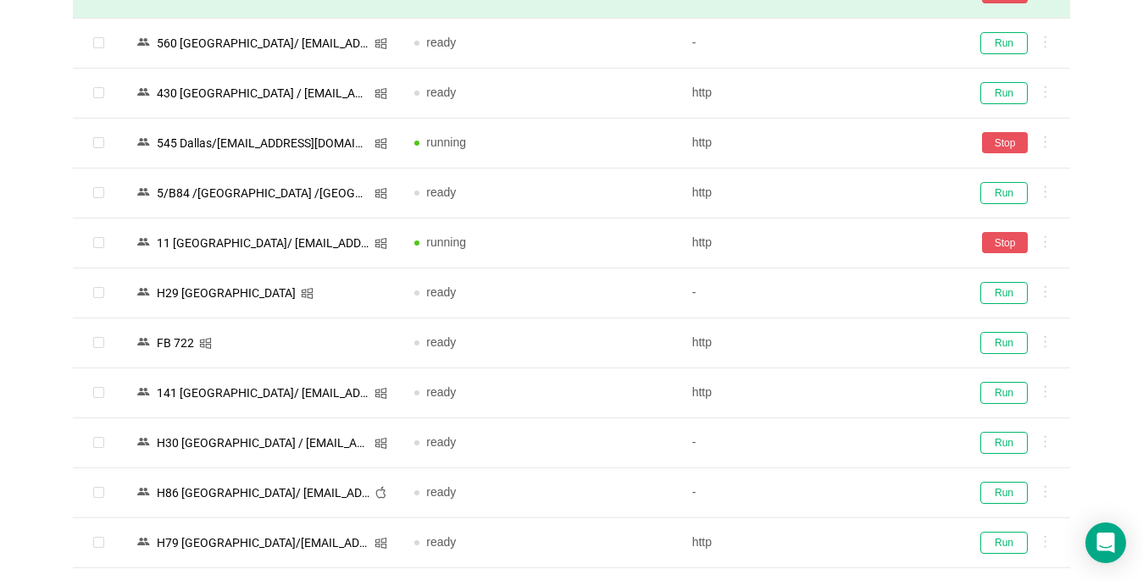
click at [29, 327] on div "Browser Profiles Share Profiles Add to Folder Clone New Fingerprint Export Dele…" at bounding box center [571, 240] width 1143 height 4365
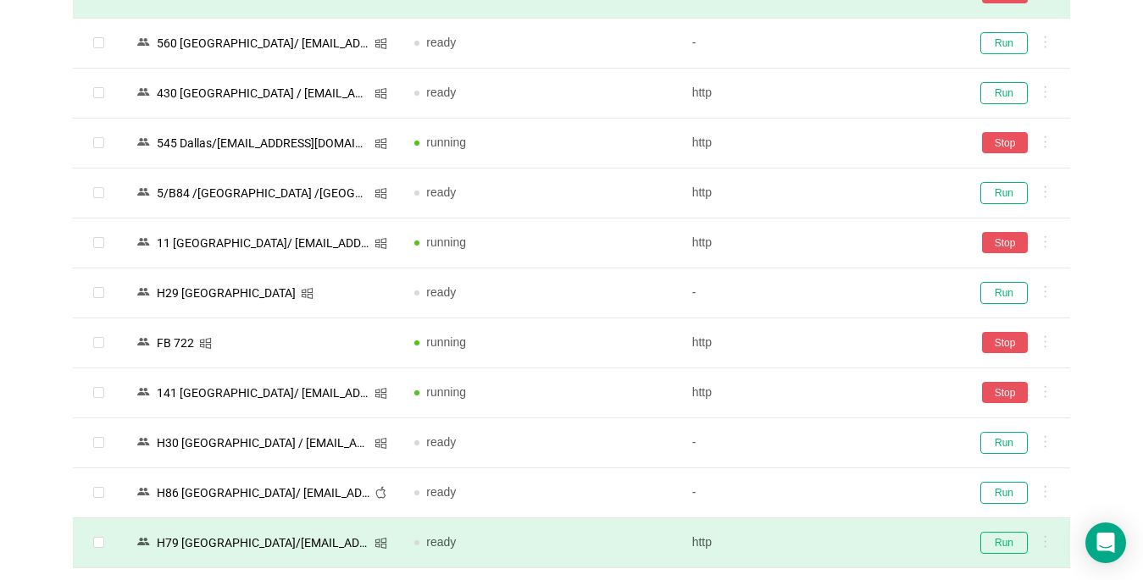
scroll to position [2368, 0]
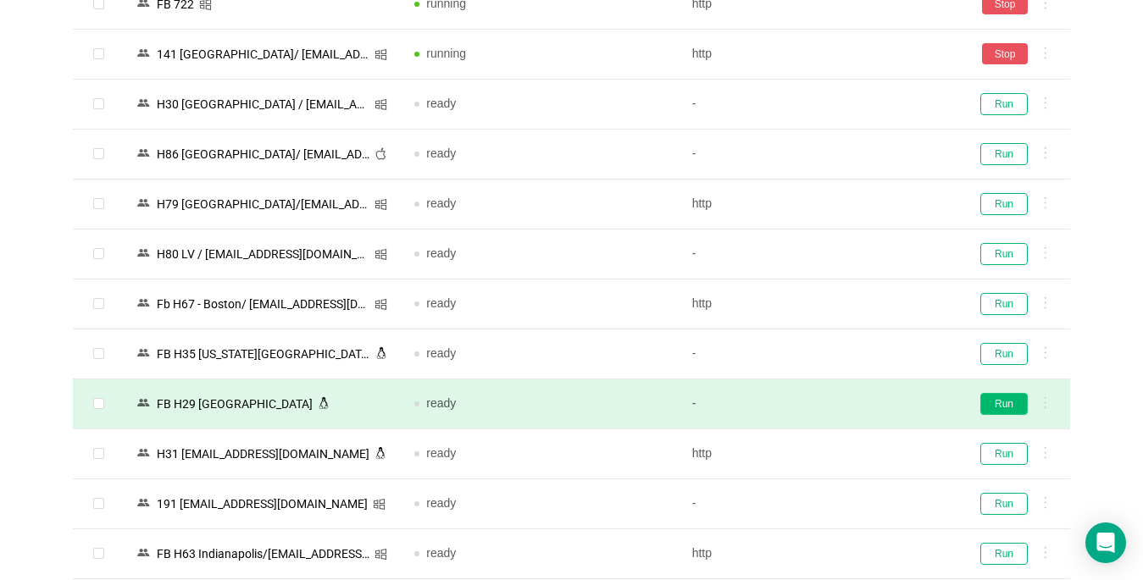
click at [1000, 397] on button "Run" at bounding box center [1003, 404] width 47 height 22
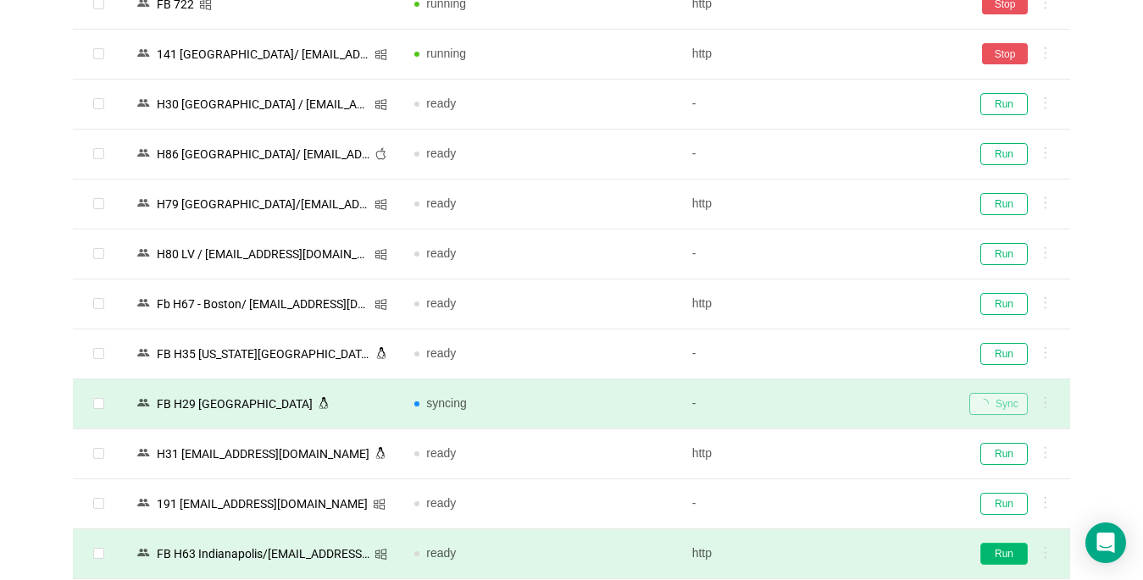
click at [993, 548] on button "Run" at bounding box center [1003, 554] width 47 height 22
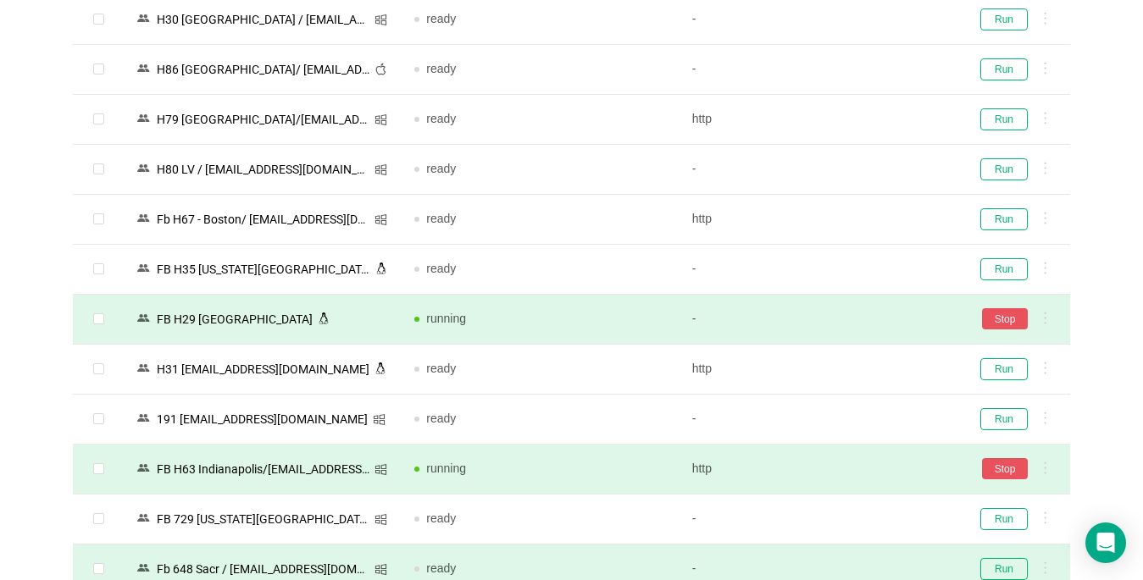
scroll to position [2707, 0]
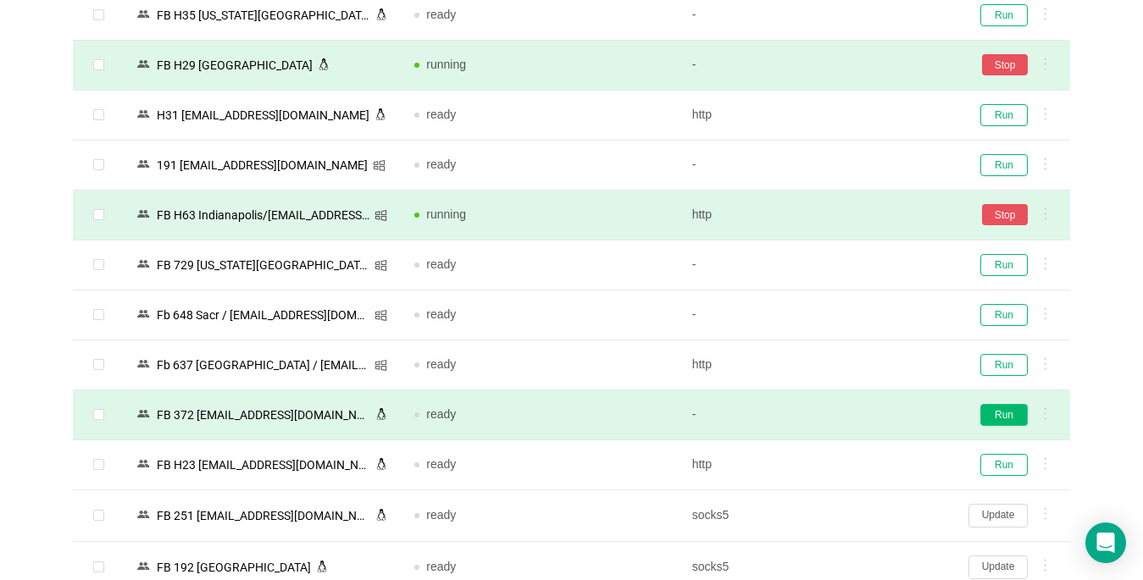
click at [1012, 409] on button "Run" at bounding box center [1003, 415] width 47 height 22
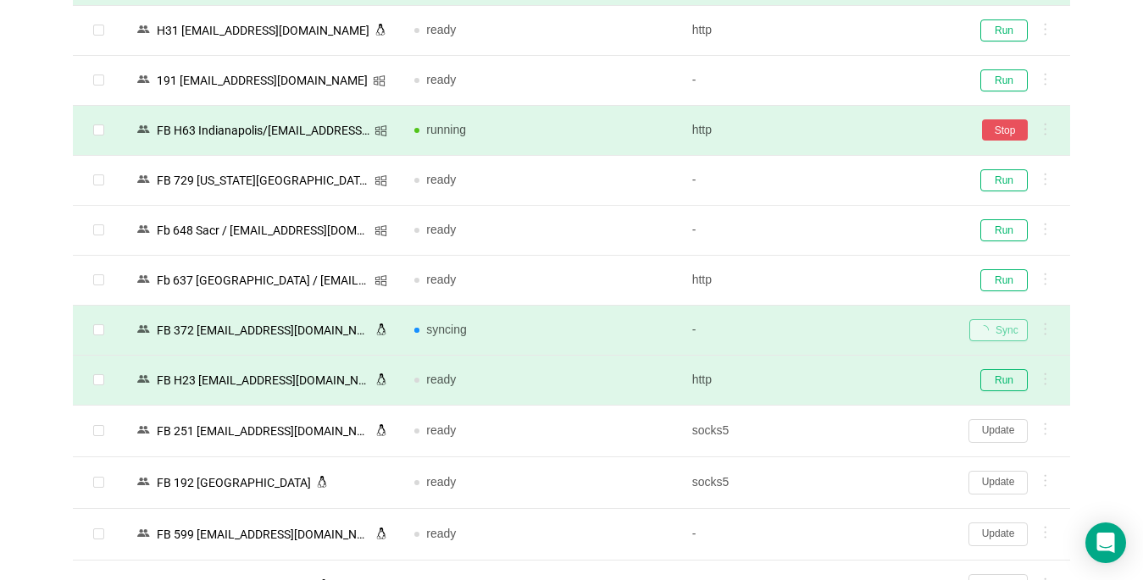
scroll to position [2876, 0]
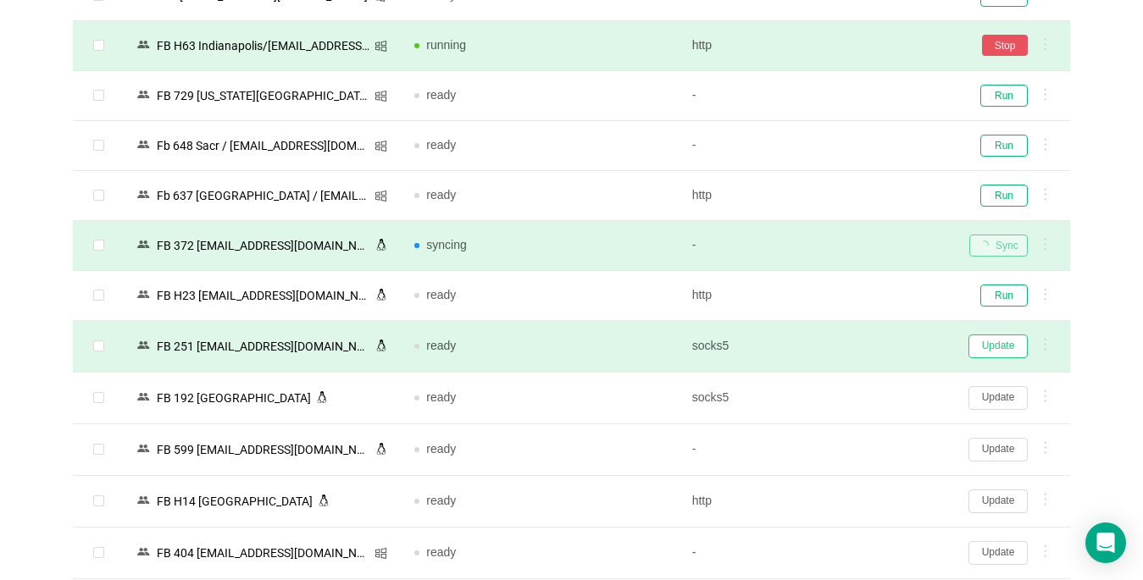
click at [987, 343] on button "Update" at bounding box center [997, 347] width 59 height 24
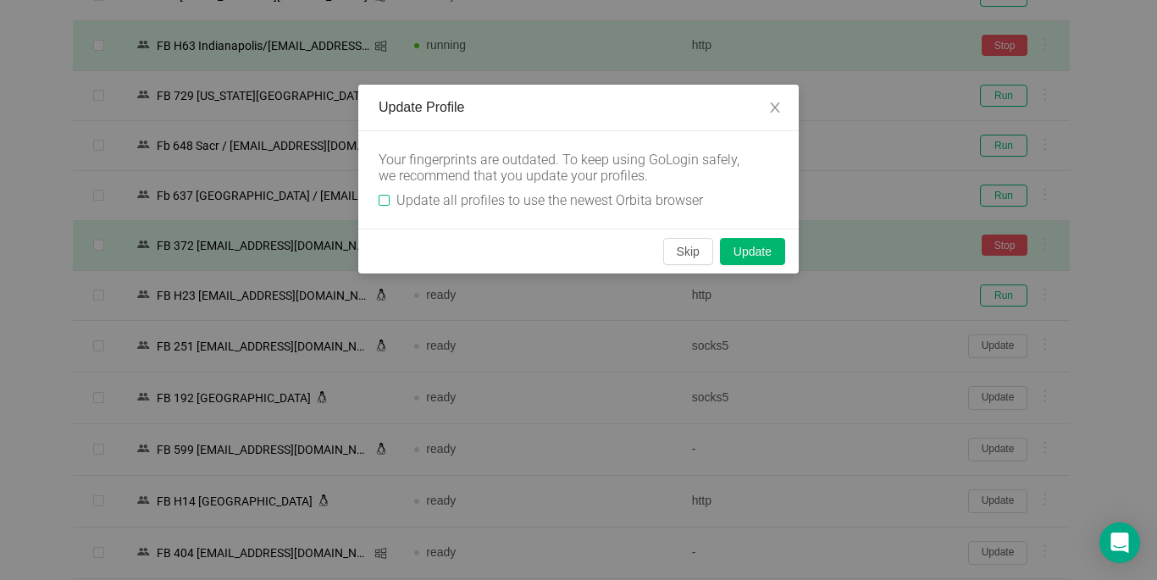
click at [386, 202] on input "Update all profiles to use the newest Orbita browser" at bounding box center [384, 200] width 11 height 11
checkbox input "true"
click at [687, 252] on button "Skip" at bounding box center [688, 251] width 50 height 27
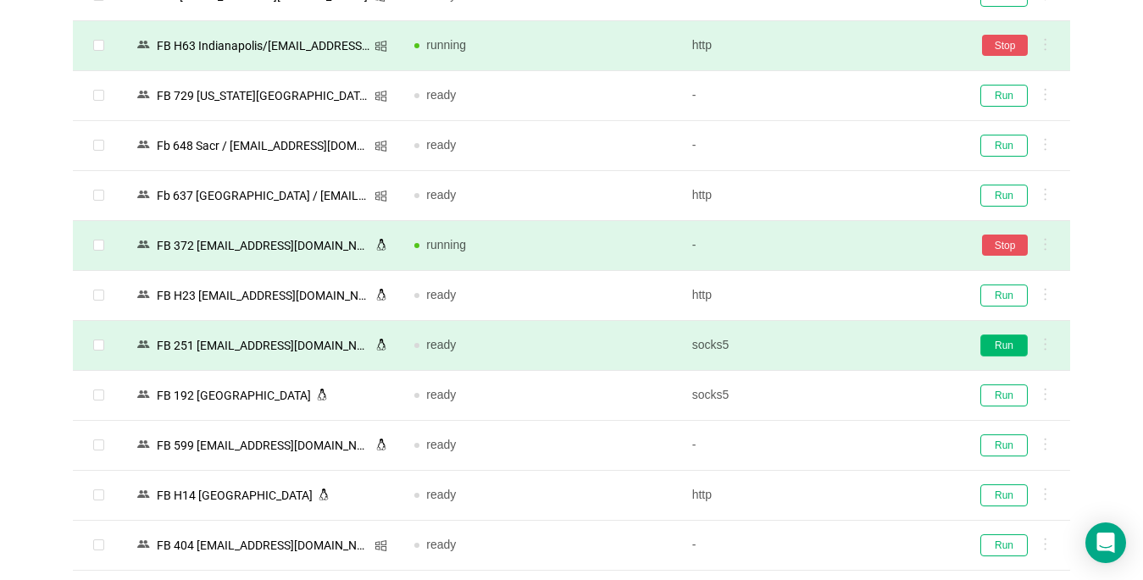
click at [996, 346] on button "Run" at bounding box center [1003, 346] width 47 height 22
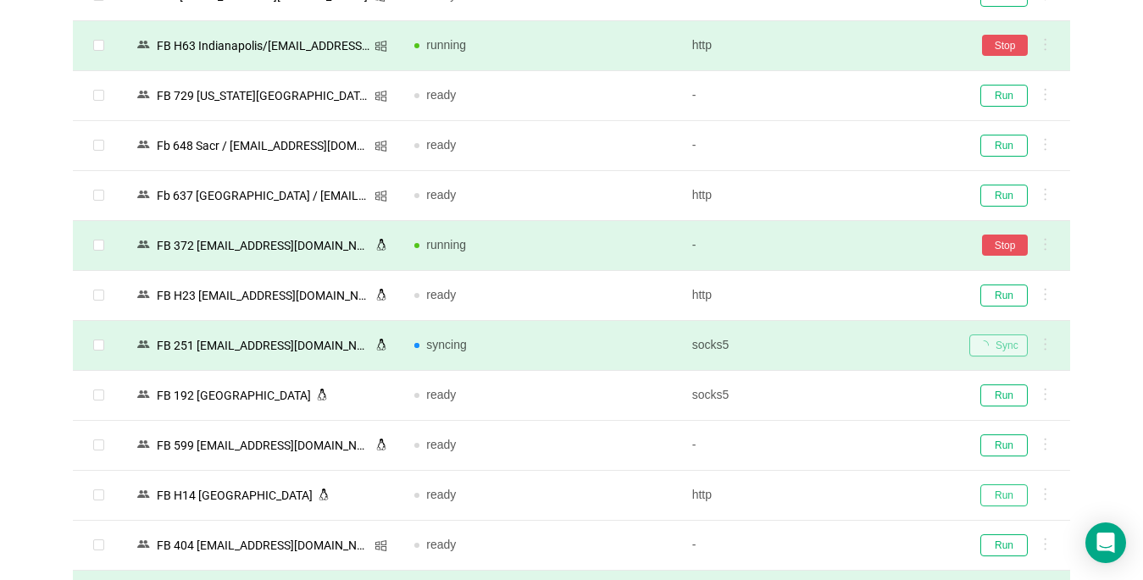
click at [998, 491] on button "Run" at bounding box center [1003, 496] width 47 height 22
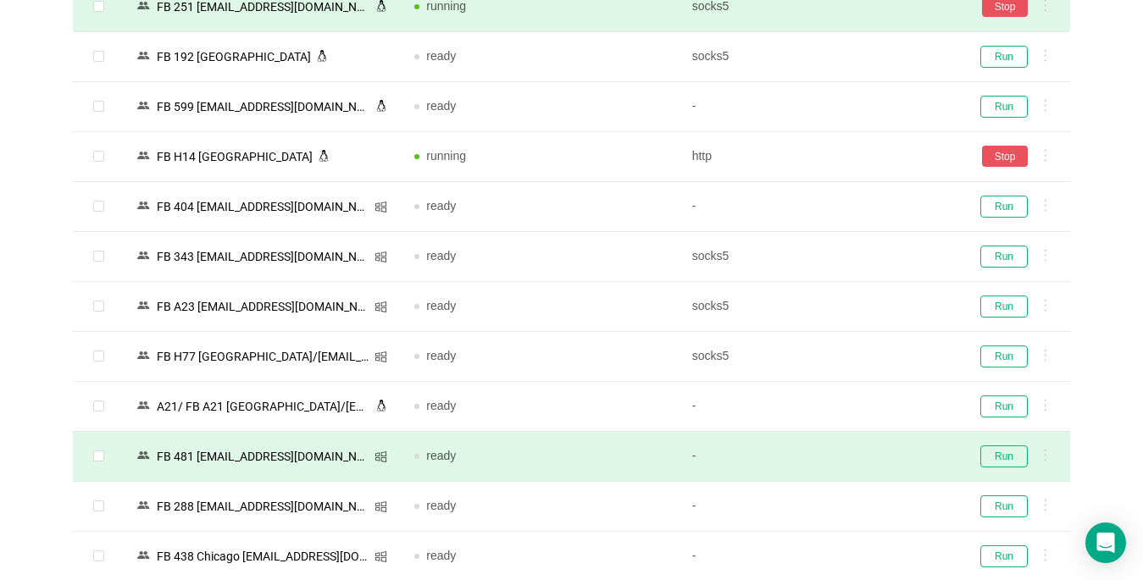
scroll to position [3300, 0]
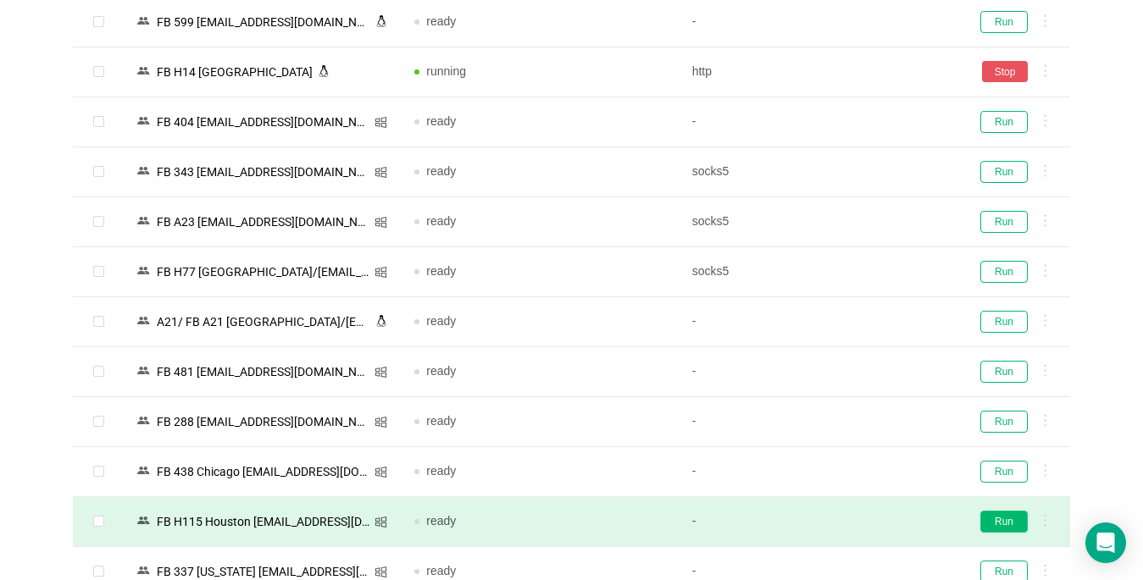
click at [997, 521] on button "Run" at bounding box center [1003, 522] width 47 height 22
